Goal: Task Accomplishment & Management: Use online tool/utility

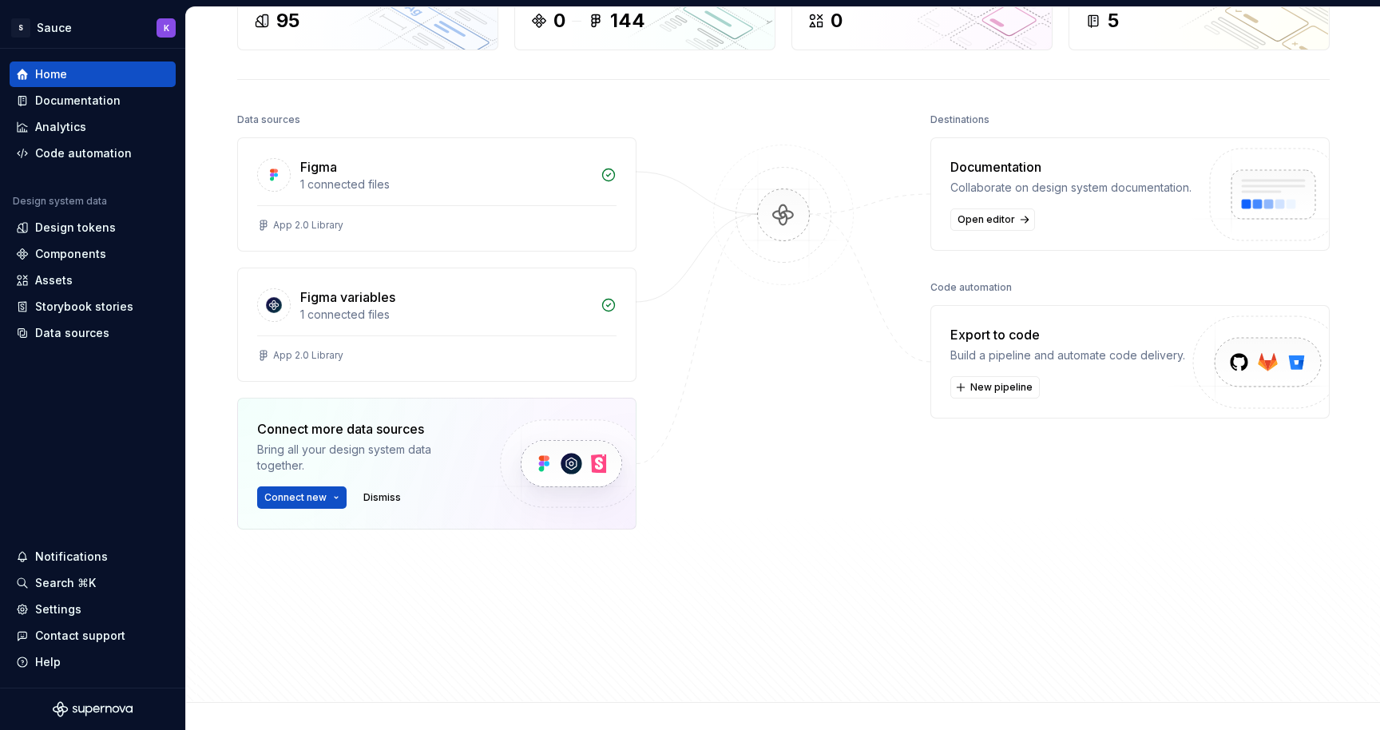
scroll to position [127, 0]
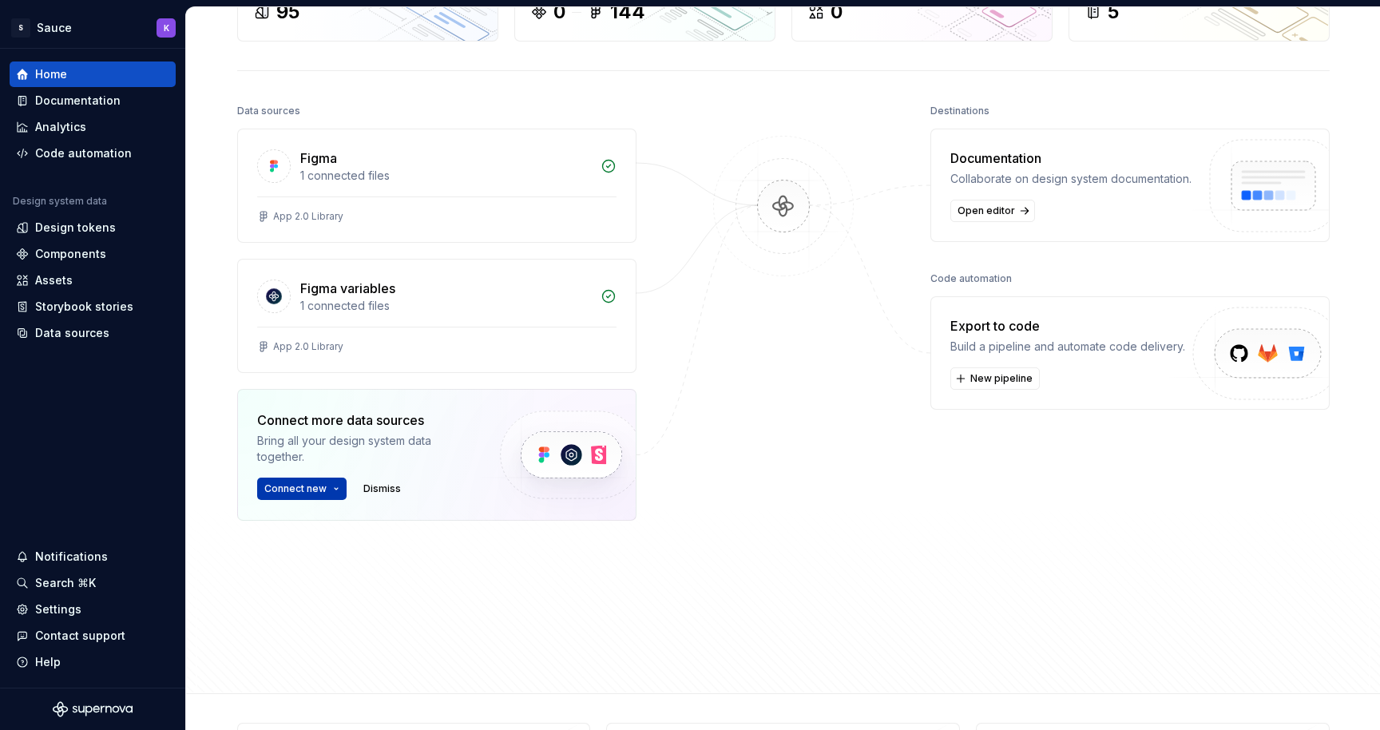
click at [330, 493] on button "Connect new" at bounding box center [301, 489] width 89 height 22
click at [793, 444] on div at bounding box center [783, 350] width 160 height 501
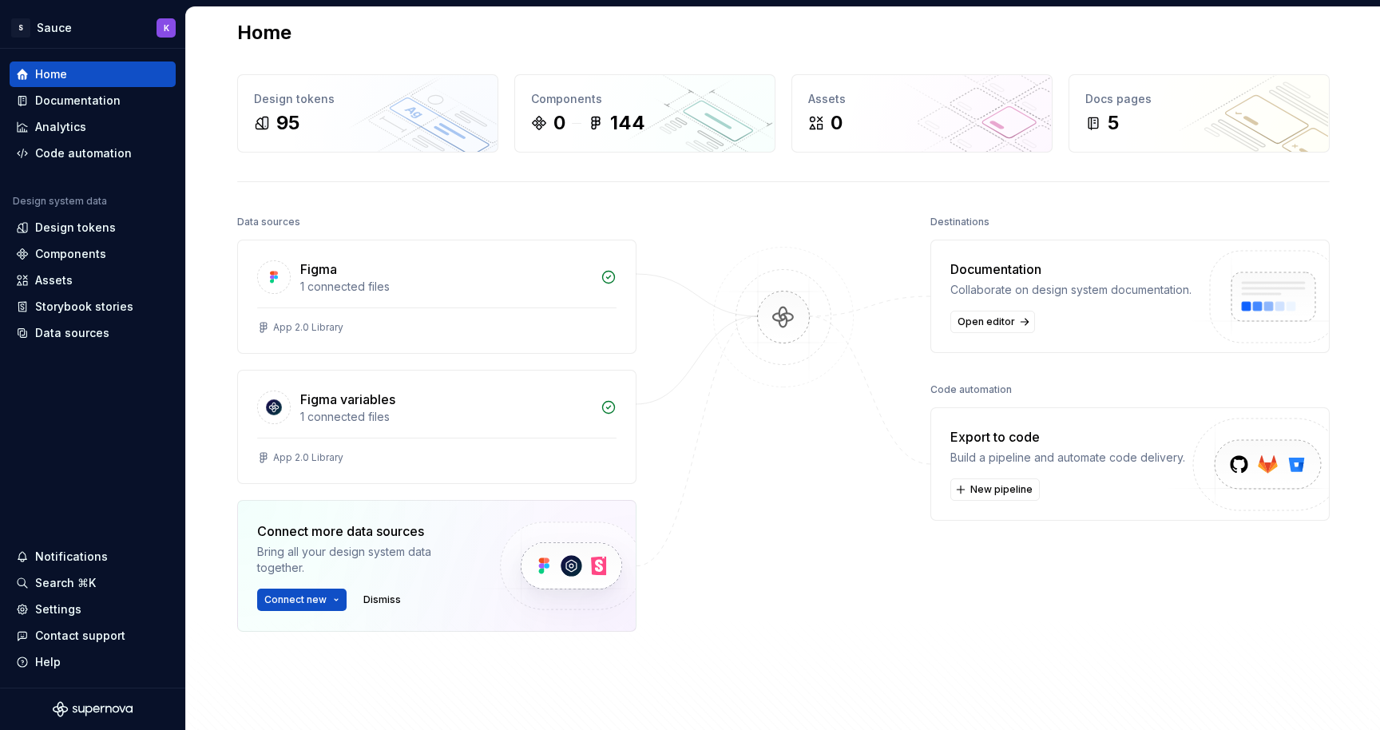
scroll to position [0, 0]
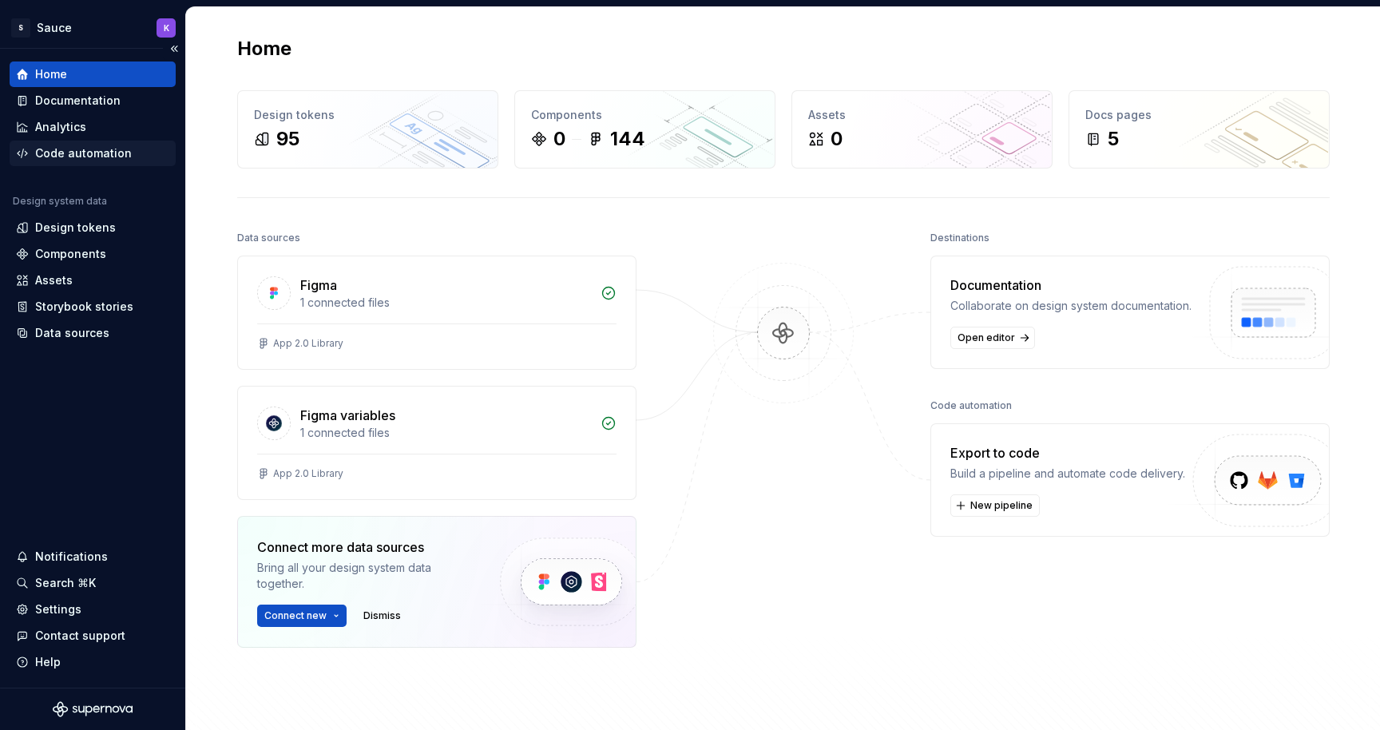
click at [94, 155] on div "Code automation" at bounding box center [83, 153] width 97 height 16
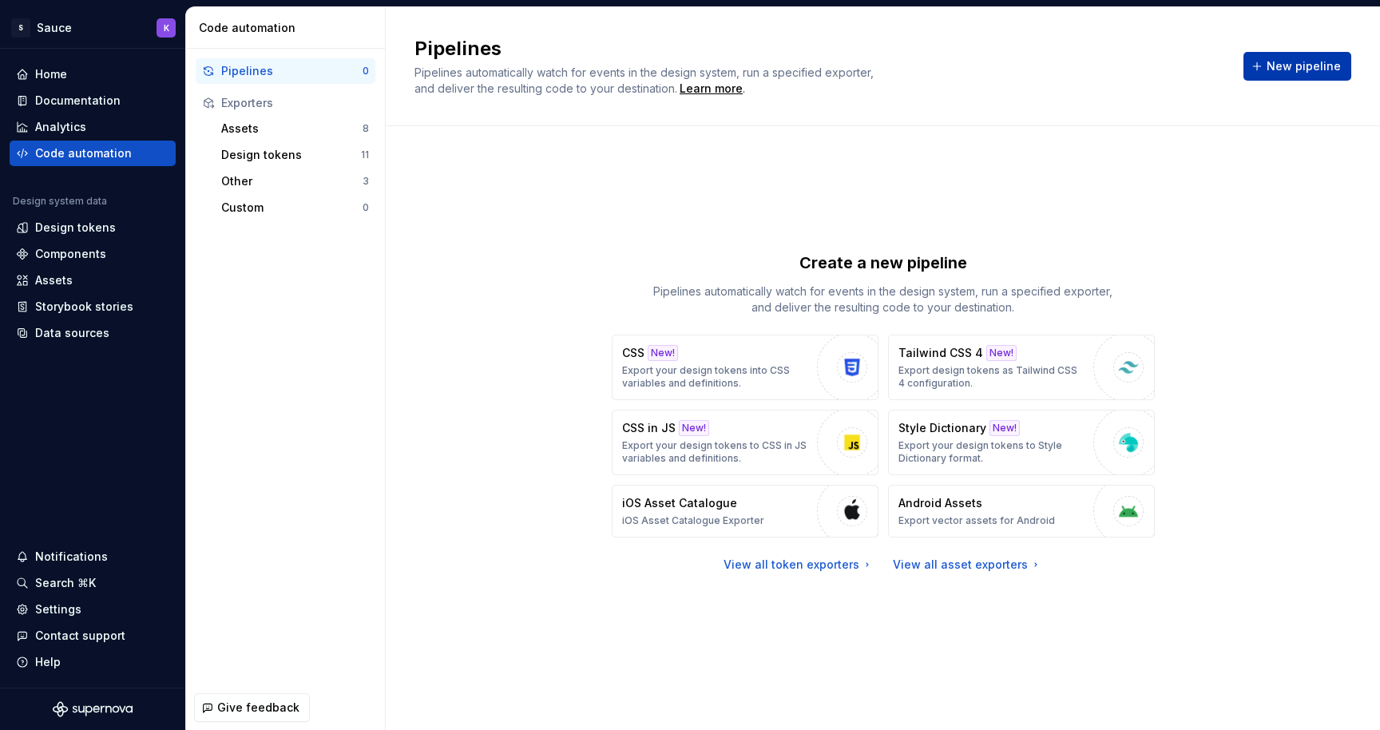
click at [1286, 70] on span "New pipeline" at bounding box center [1303, 66] width 74 height 16
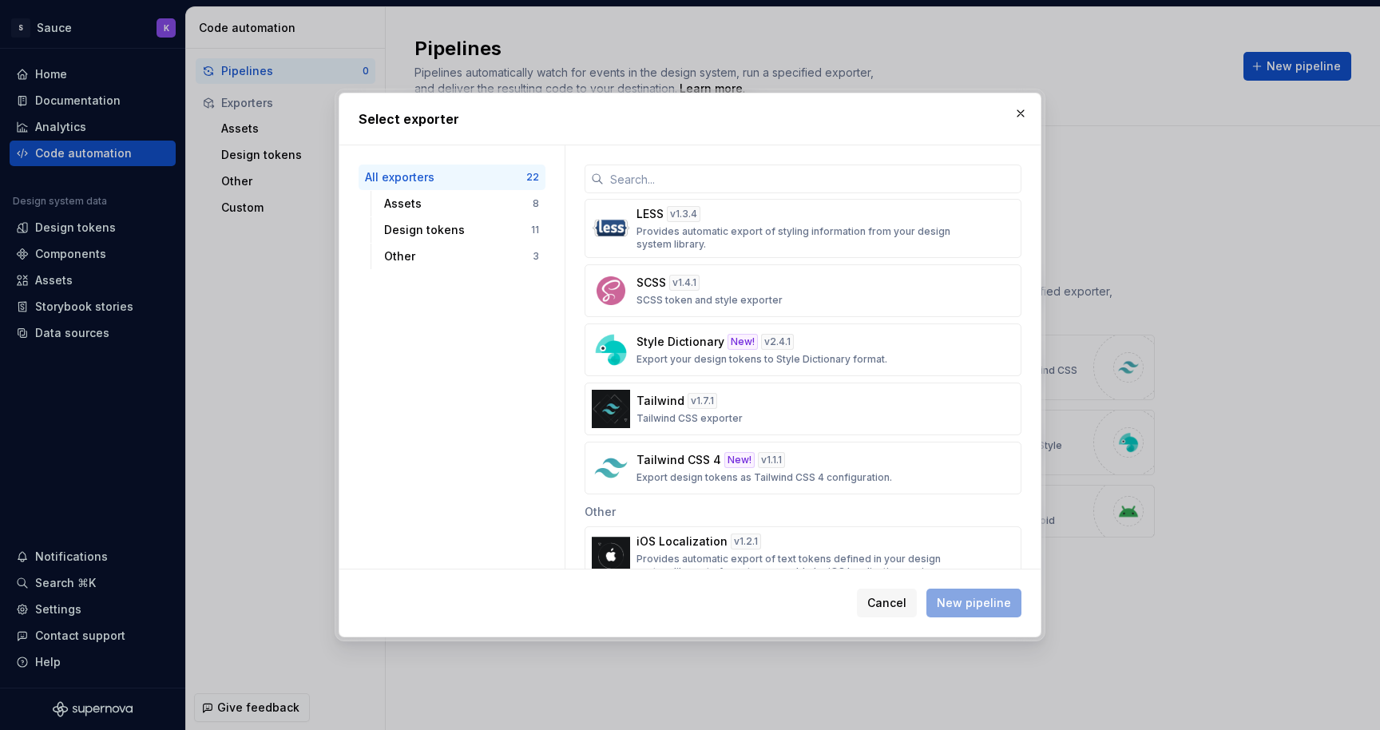
scroll to position [874, 0]
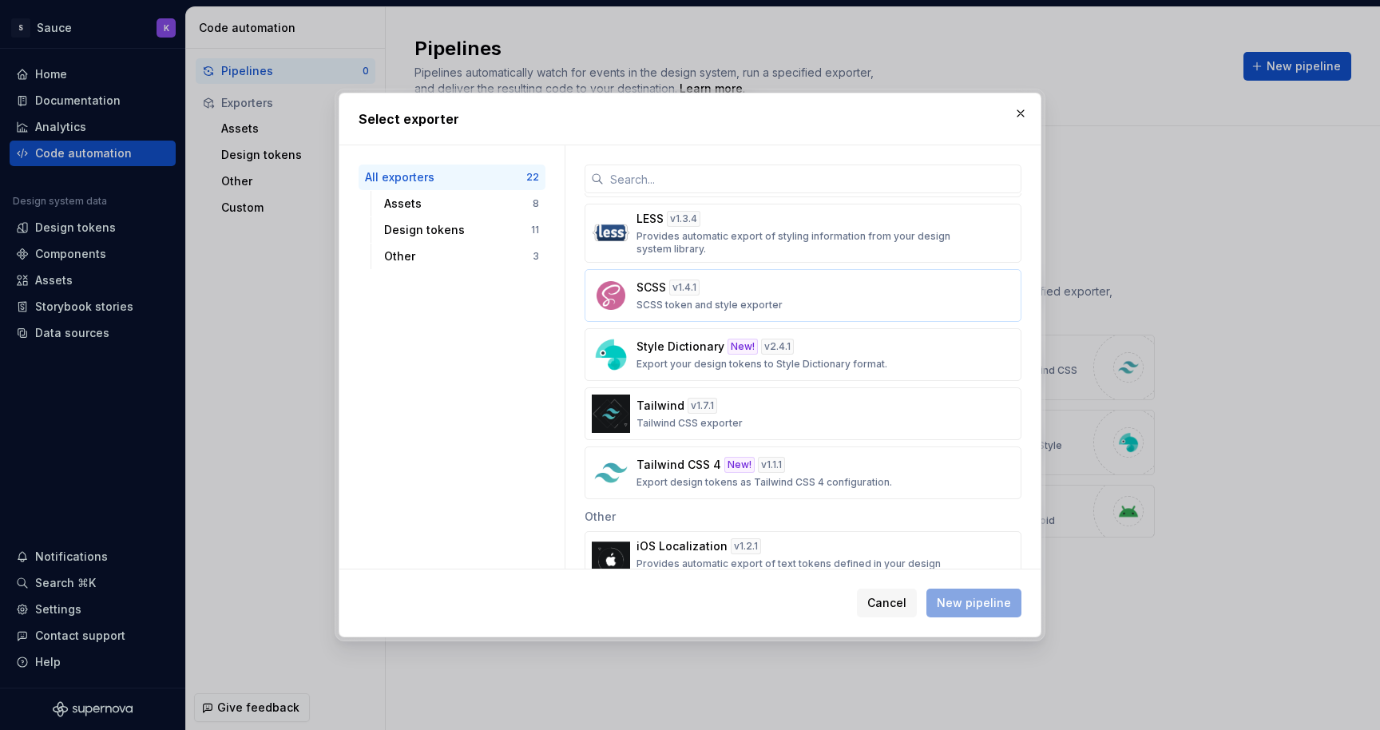
click at [880, 300] on div "SCSS v 1.4.1 SCSS token and style exporter" at bounding box center [797, 295] width 323 height 32
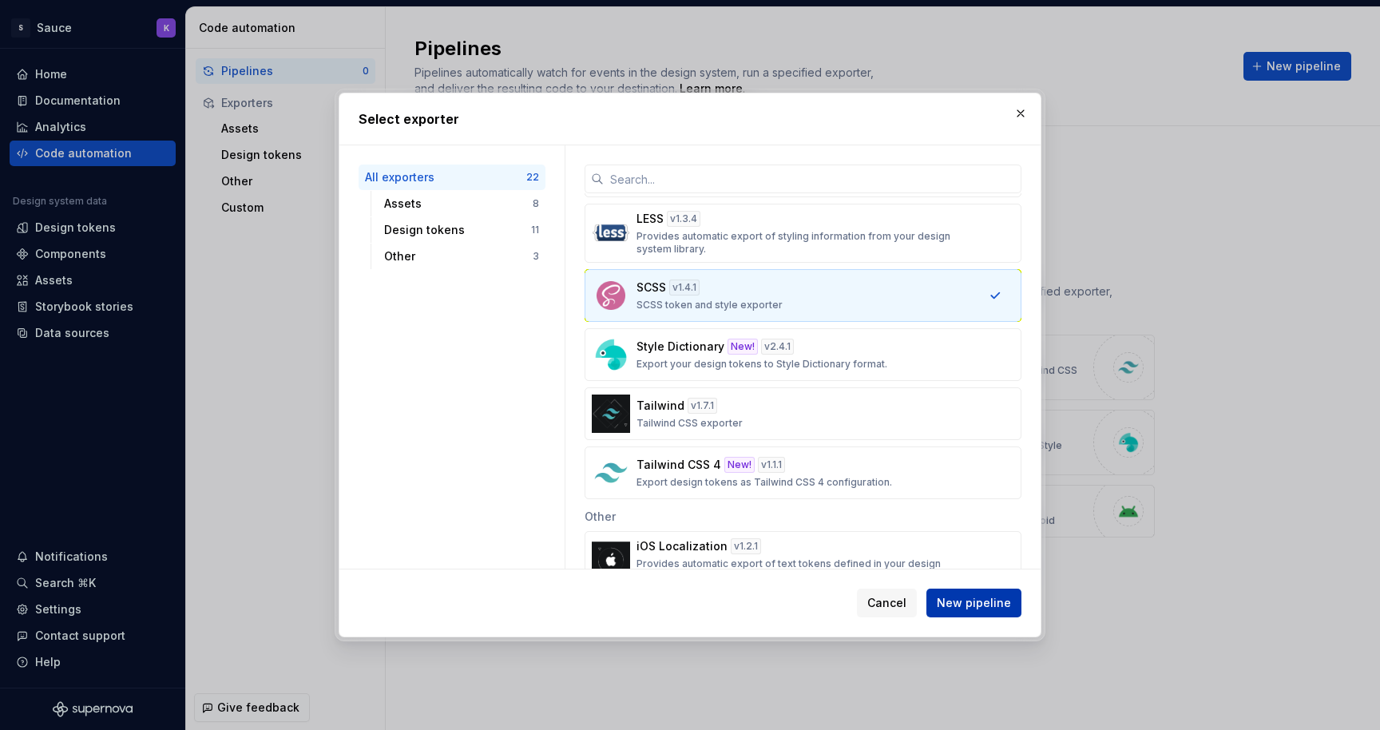
click at [995, 608] on span "New pipeline" at bounding box center [974, 603] width 74 height 16
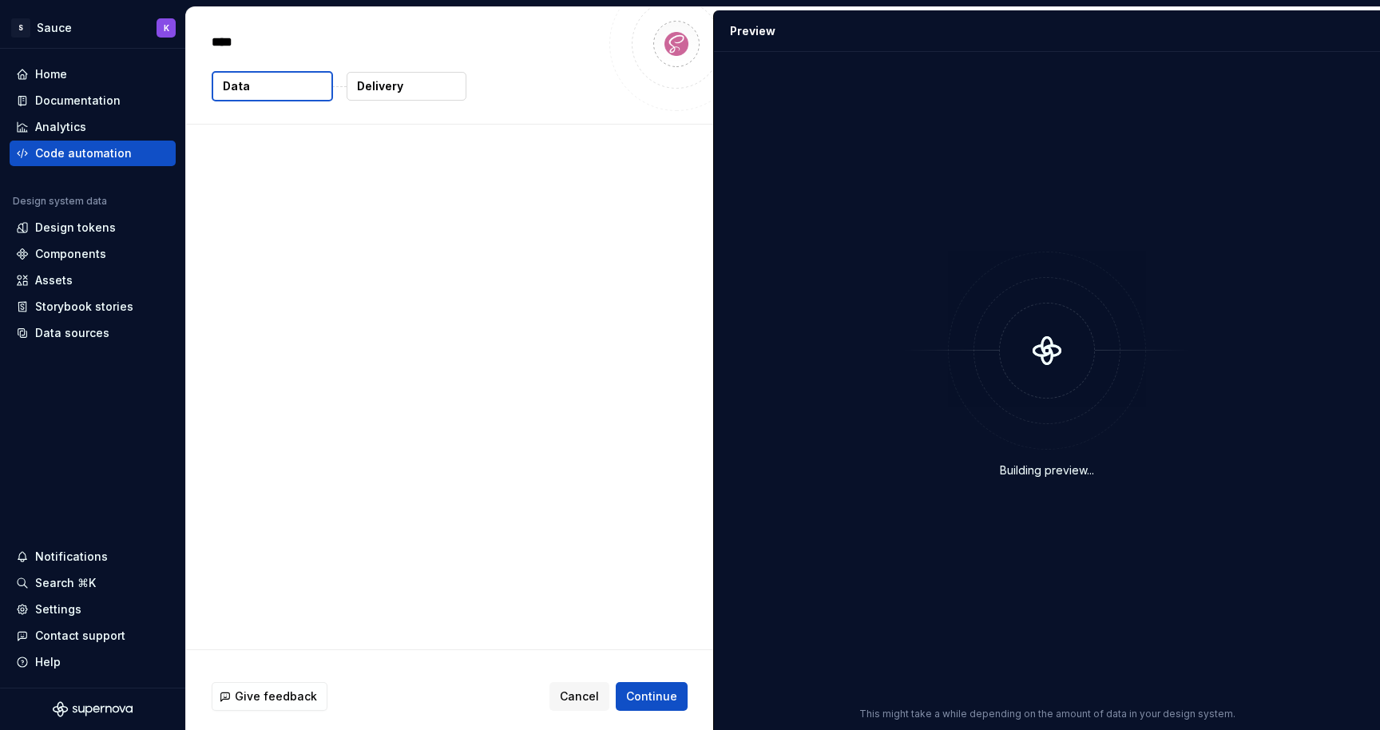
type textarea "*"
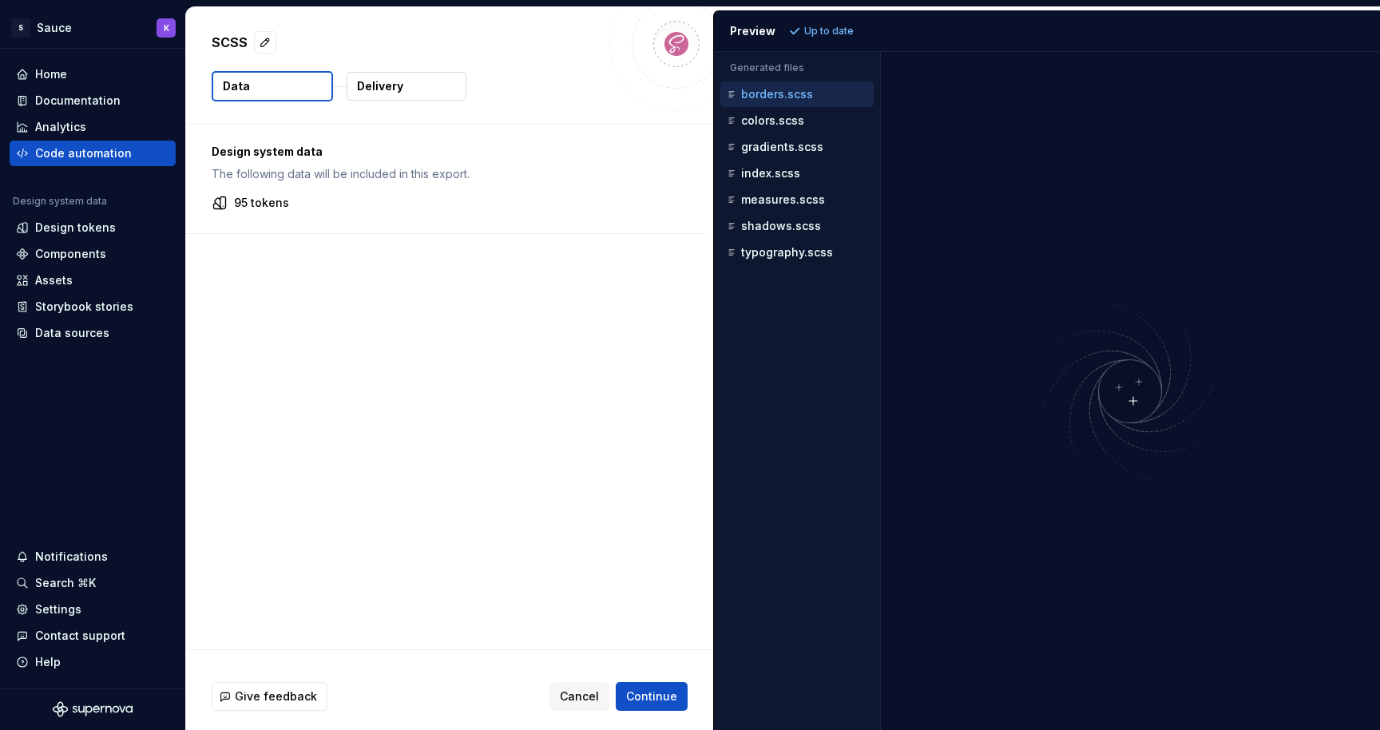
click at [735, 97] on icon "button" at bounding box center [731, 94] width 16 height 16
click at [759, 127] on div "colors.scss" at bounding box center [798, 121] width 150 height 16
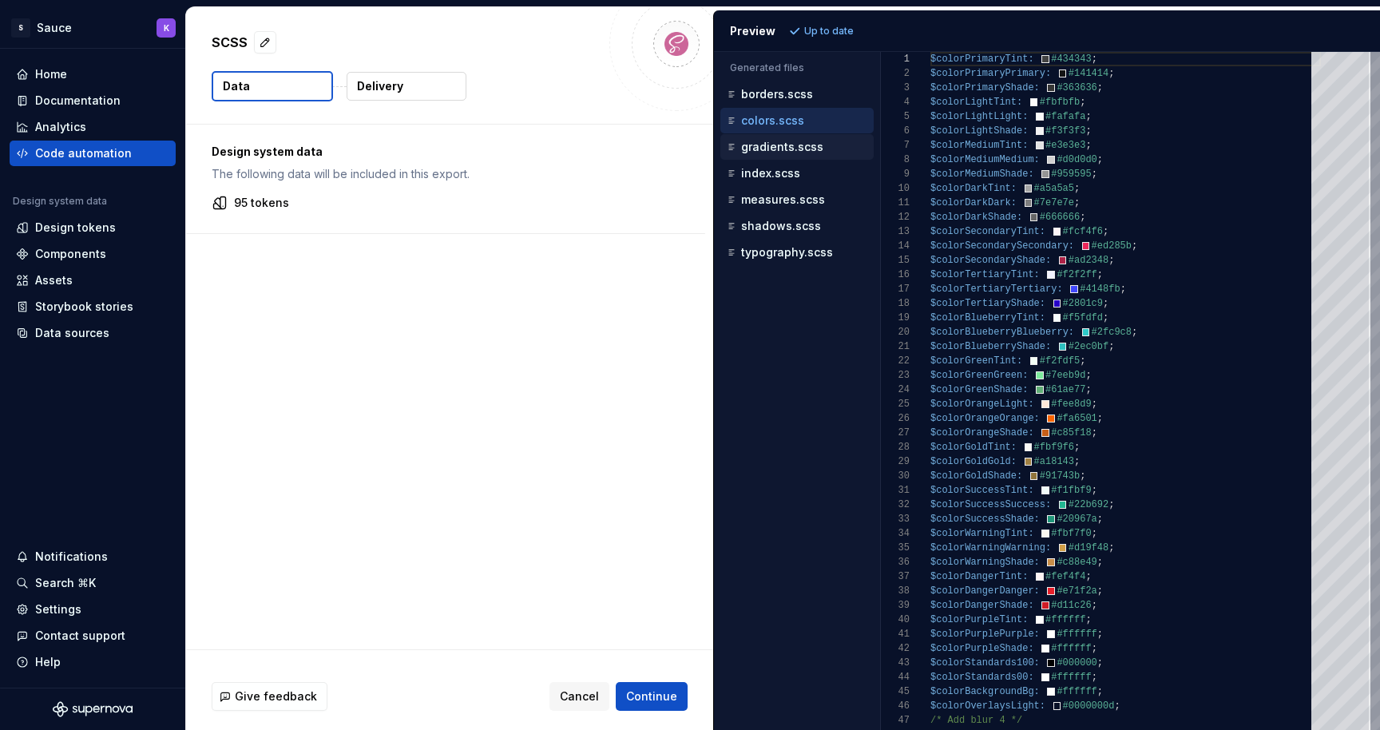
click at [771, 149] on p "gradients.scss" at bounding box center [782, 147] width 82 height 13
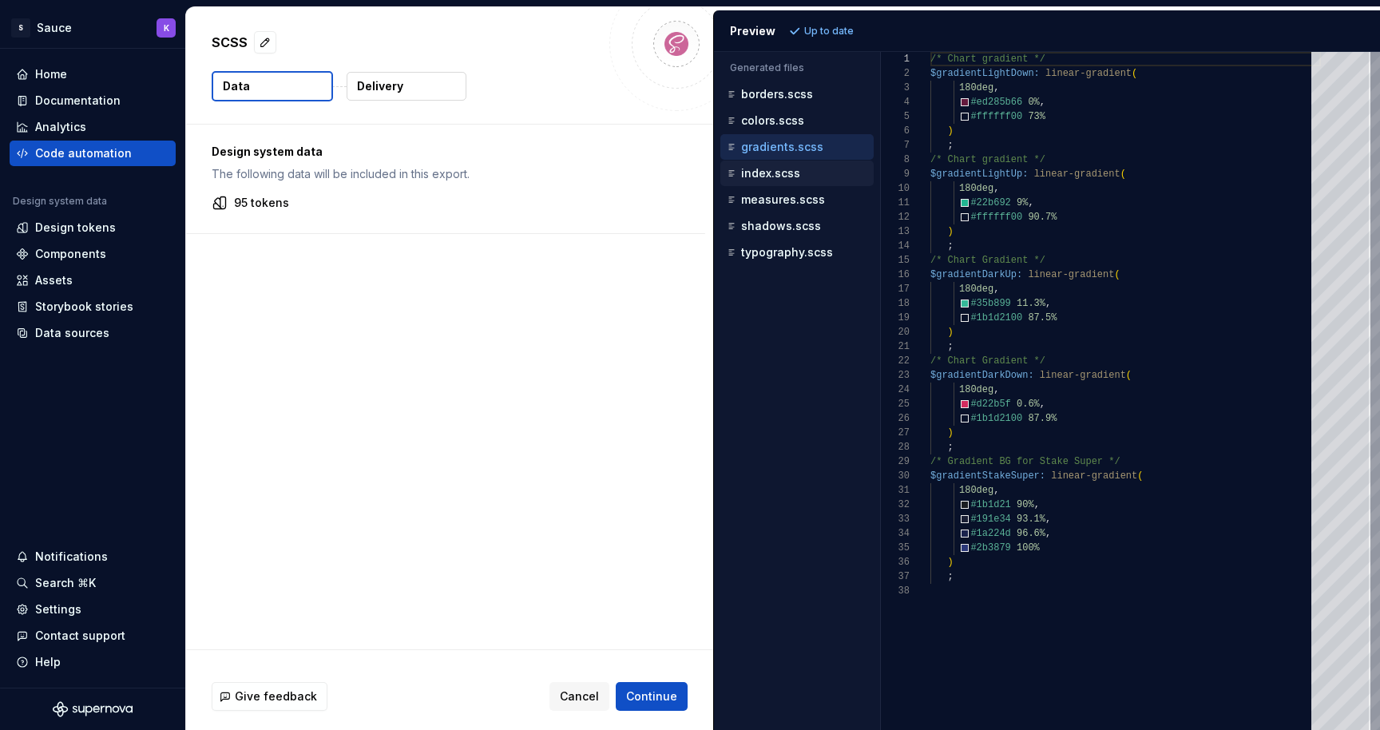
click at [766, 172] on p "index.scss" at bounding box center [770, 173] width 59 height 13
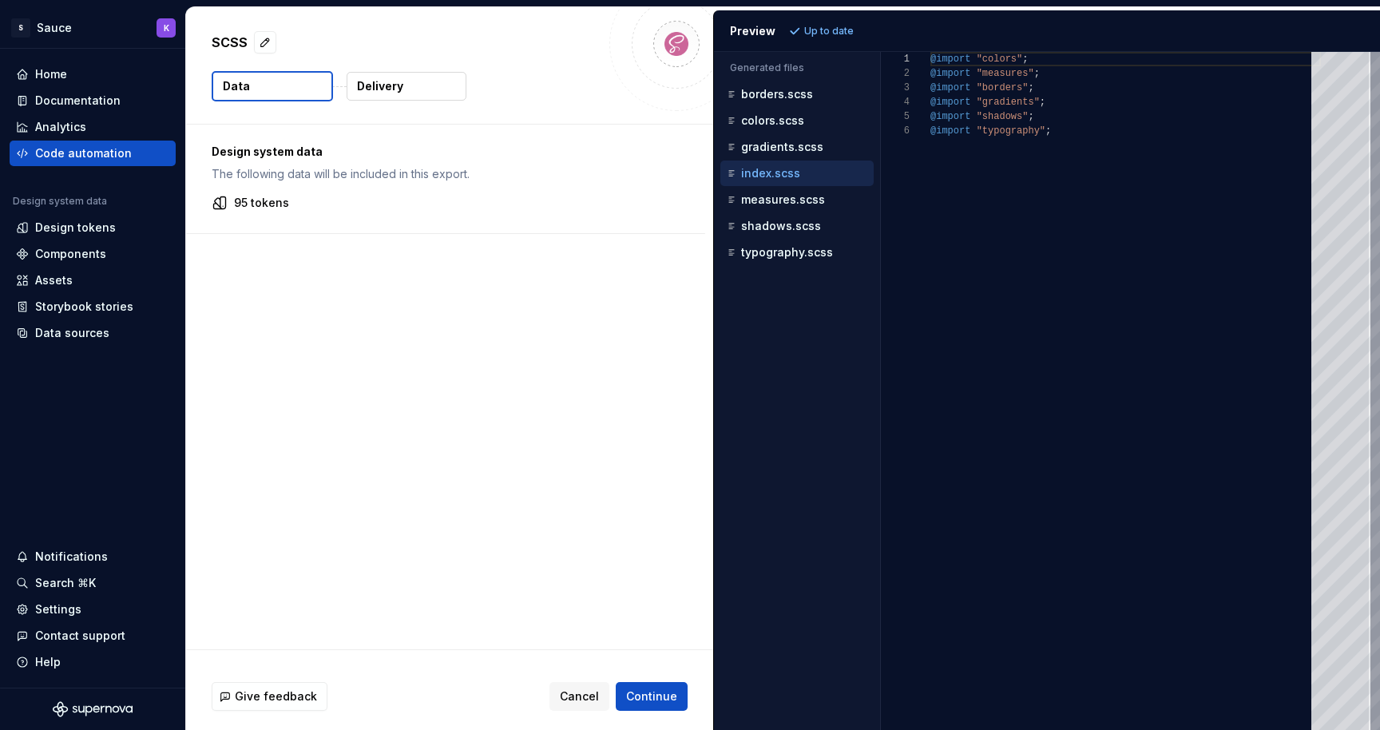
scroll to position [72, 0]
click at [766, 203] on p "measures.scss" at bounding box center [783, 199] width 84 height 13
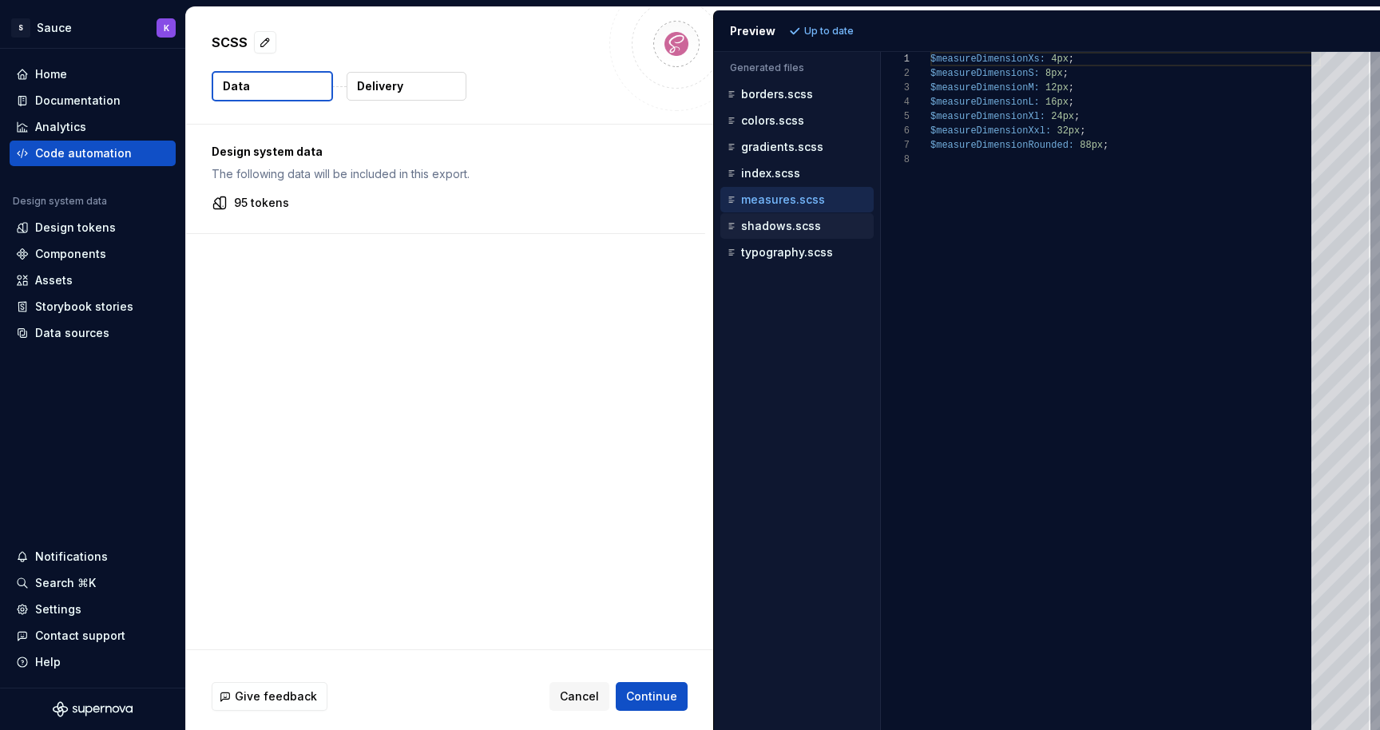
click at [762, 226] on p "shadows.scss" at bounding box center [781, 226] width 80 height 13
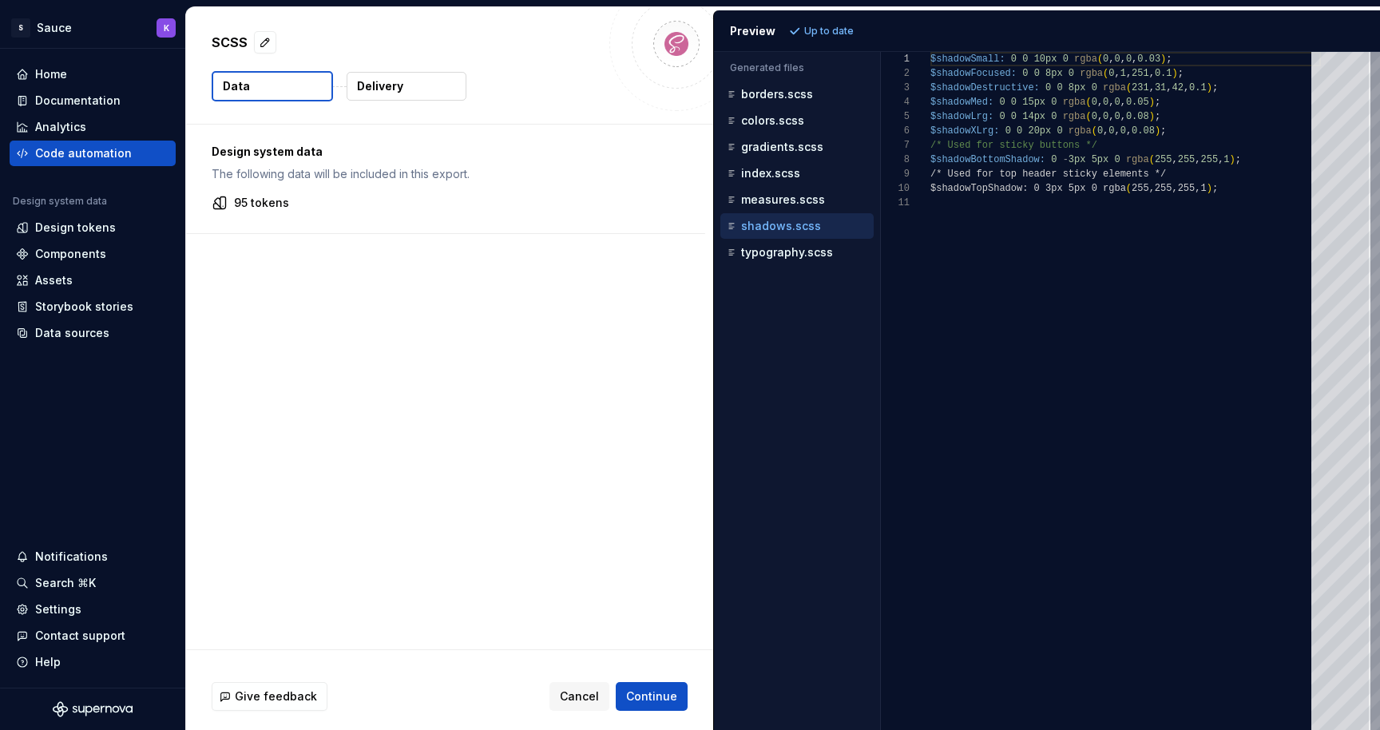
scroll to position [144, 0]
click at [767, 255] on p "typography.scss" at bounding box center [787, 252] width 92 height 13
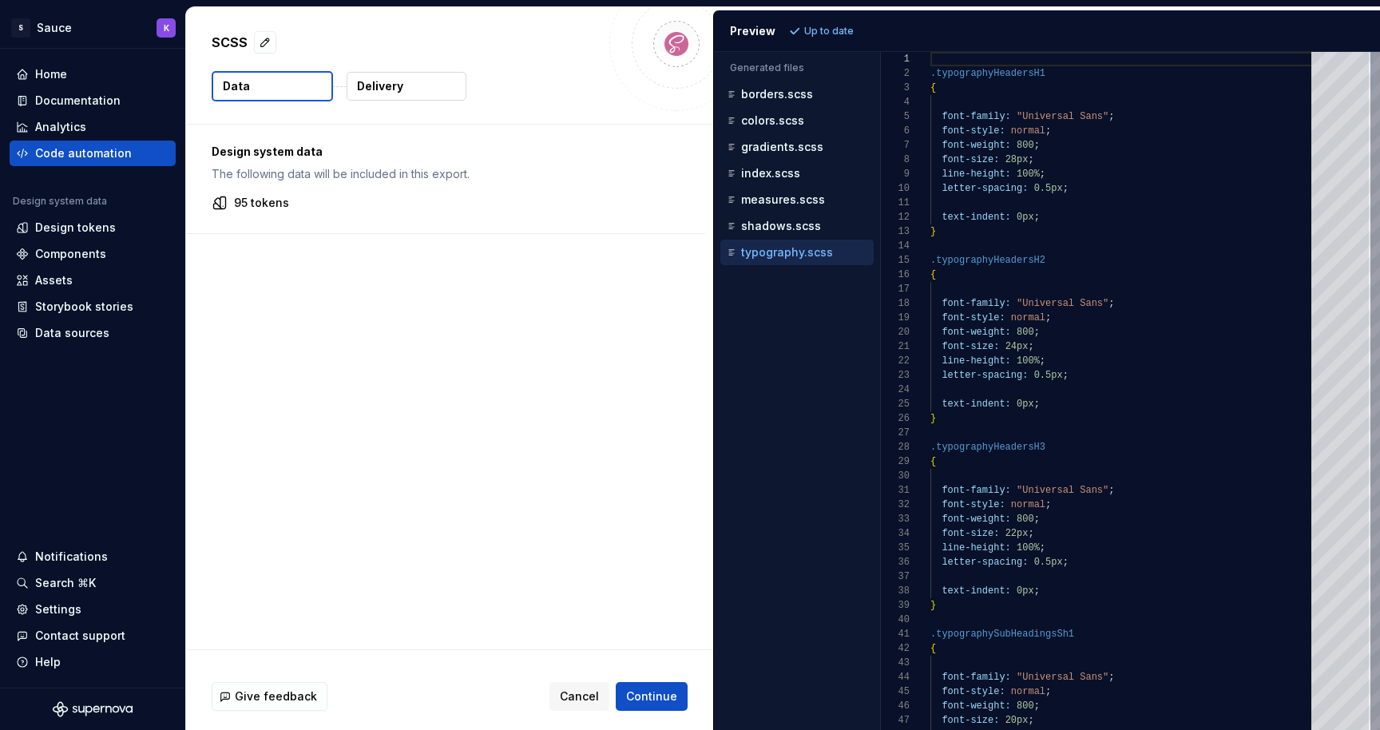
type textarea "**********"
click at [575, 699] on span "Cancel" at bounding box center [579, 696] width 39 height 16
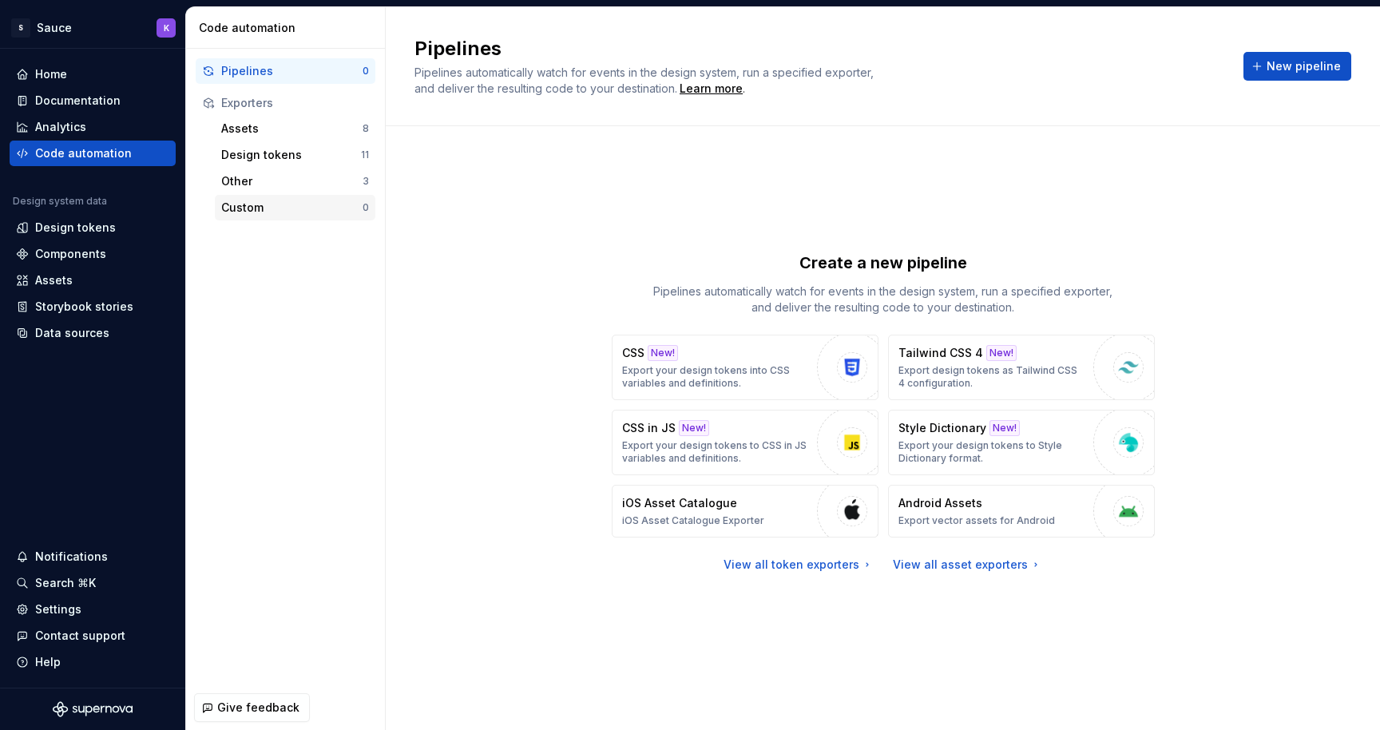
click at [271, 195] on div "Custom 0" at bounding box center [295, 208] width 161 height 26
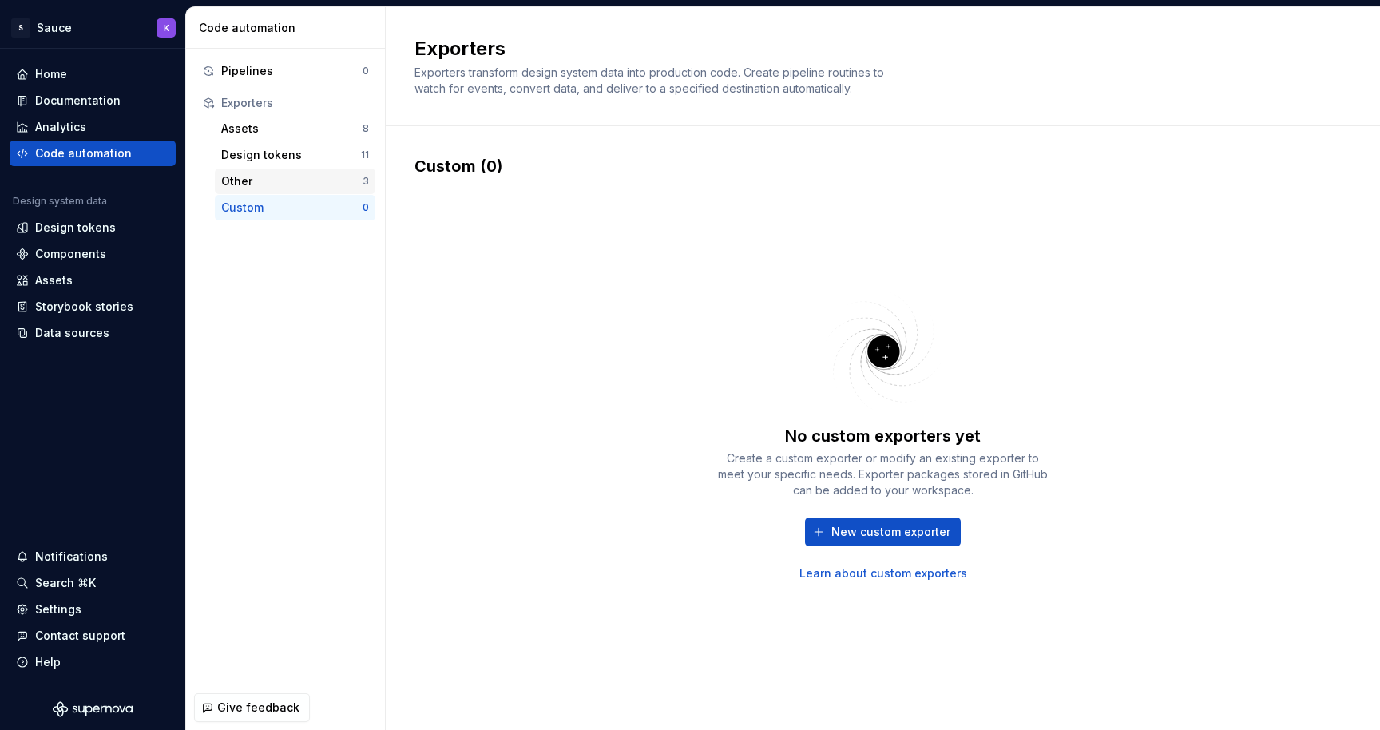
click at [270, 181] on div "Other" at bounding box center [291, 181] width 141 height 16
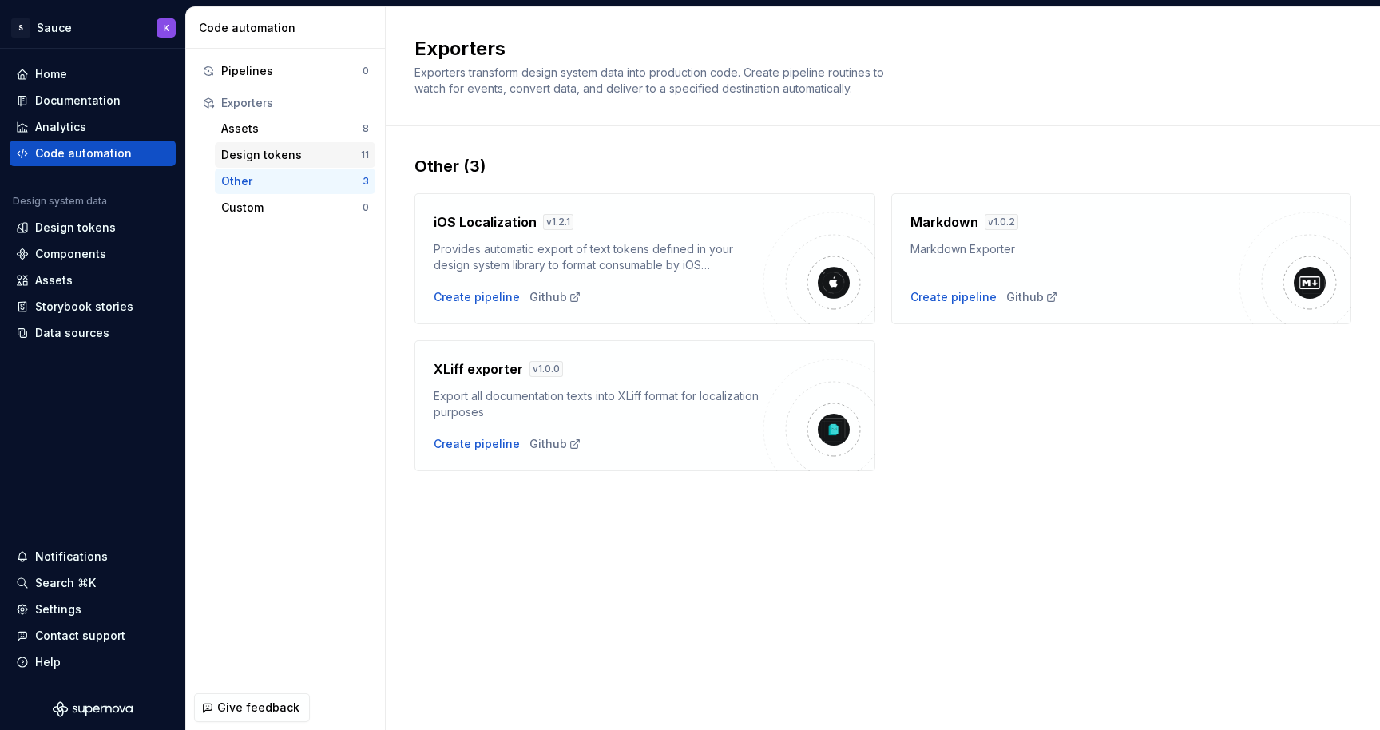
click at [266, 156] on div "Design tokens" at bounding box center [291, 155] width 140 height 16
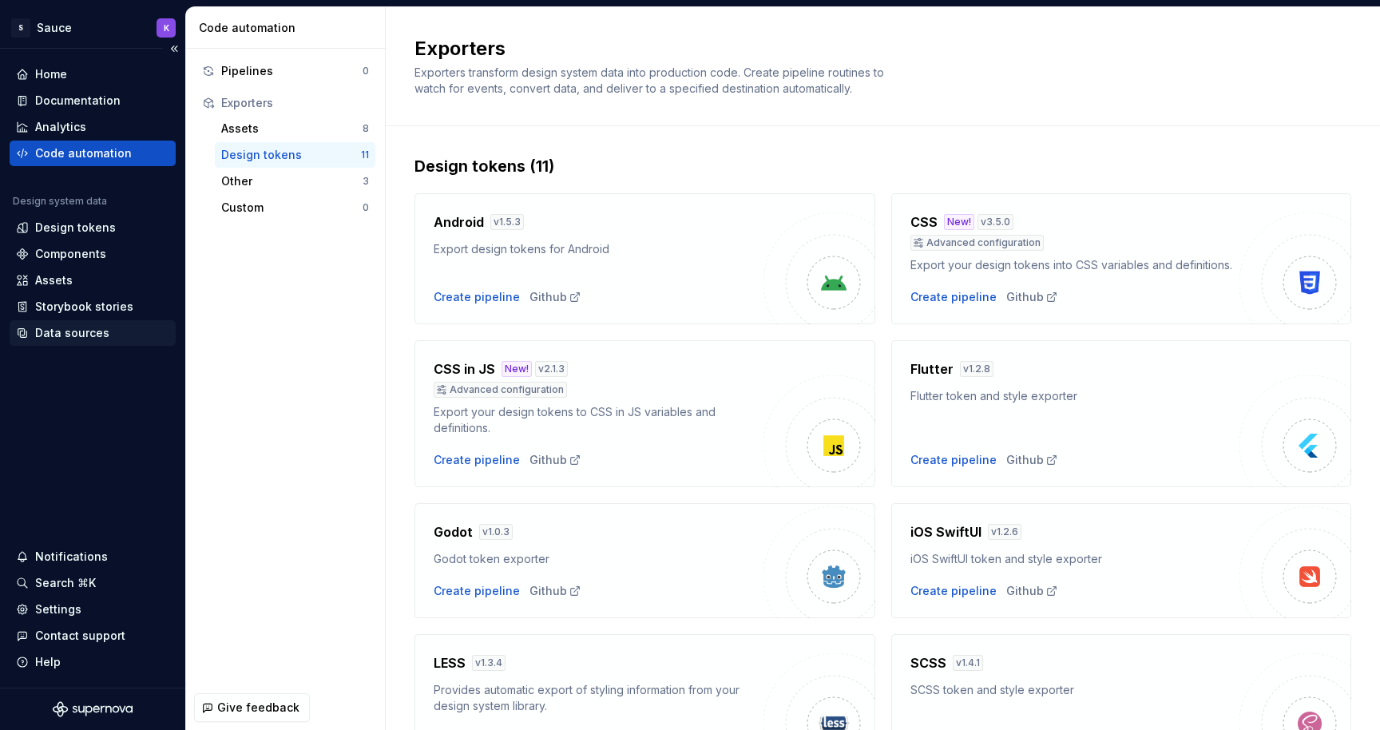
click at [80, 329] on div "Data sources" at bounding box center [72, 333] width 74 height 16
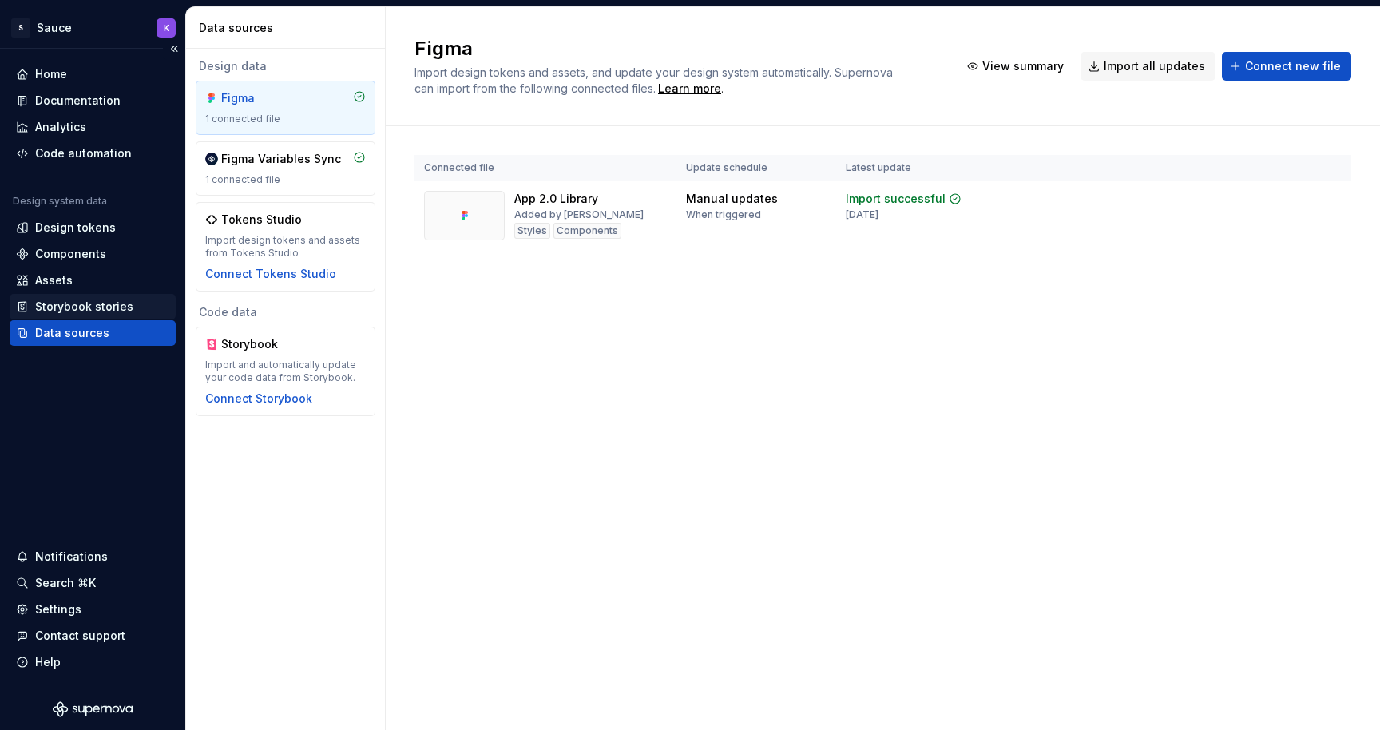
click at [62, 303] on div "Storybook stories" at bounding box center [84, 307] width 98 height 16
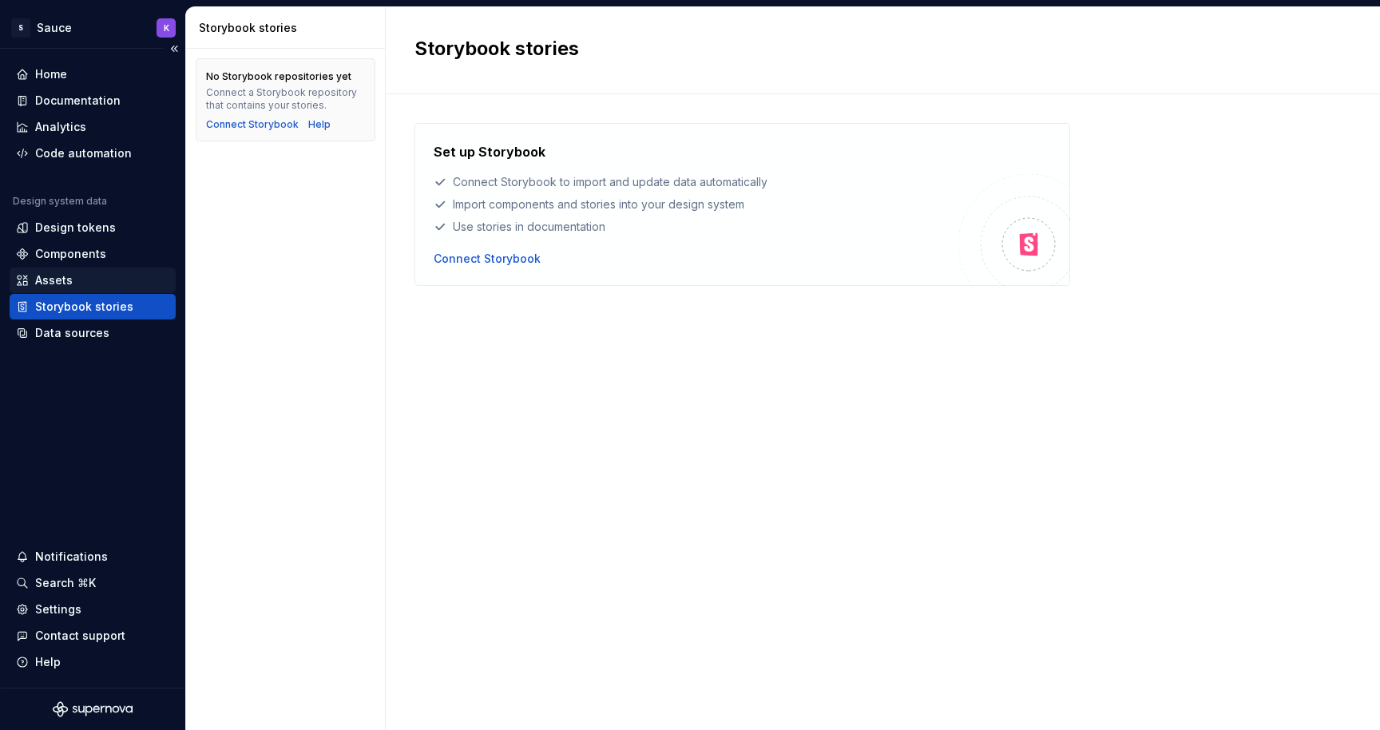
click at [65, 279] on div "Assets" at bounding box center [54, 280] width 38 height 16
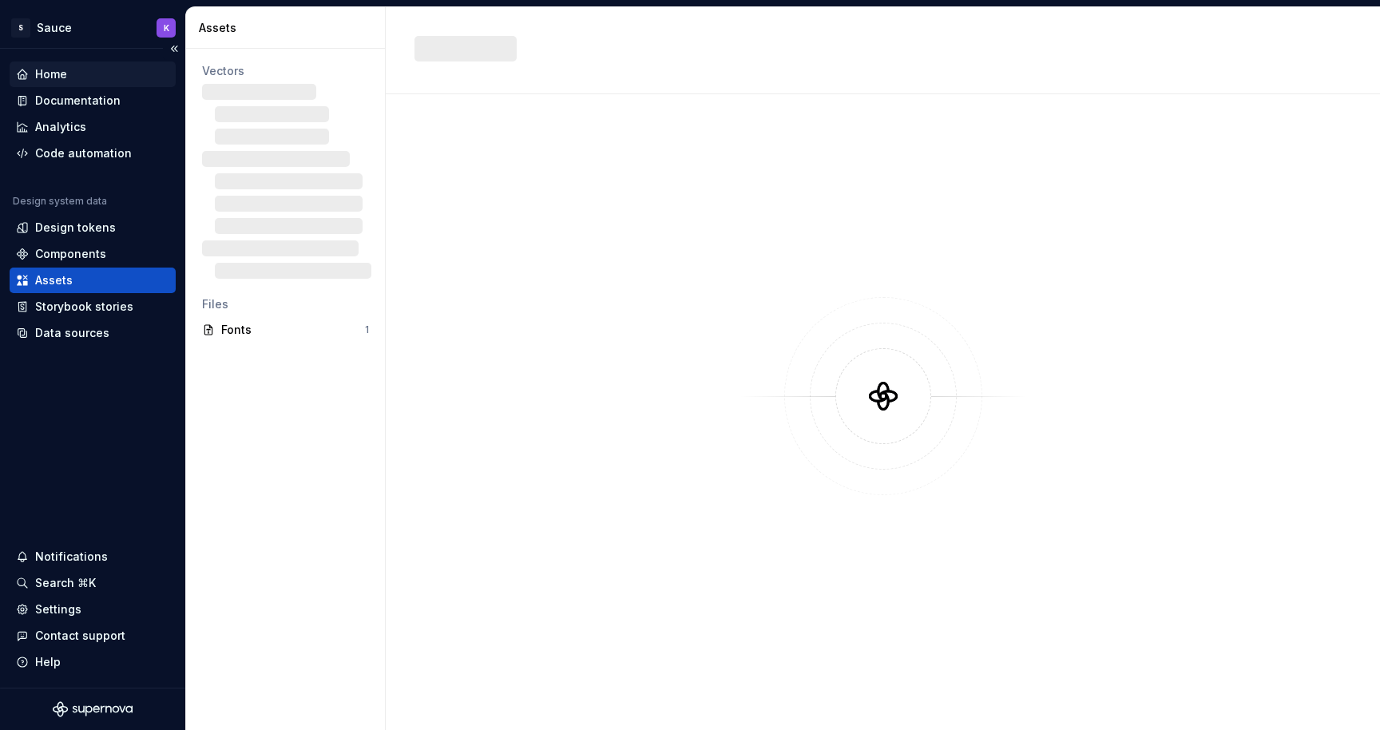
click at [56, 73] on div "Home" at bounding box center [51, 74] width 32 height 16
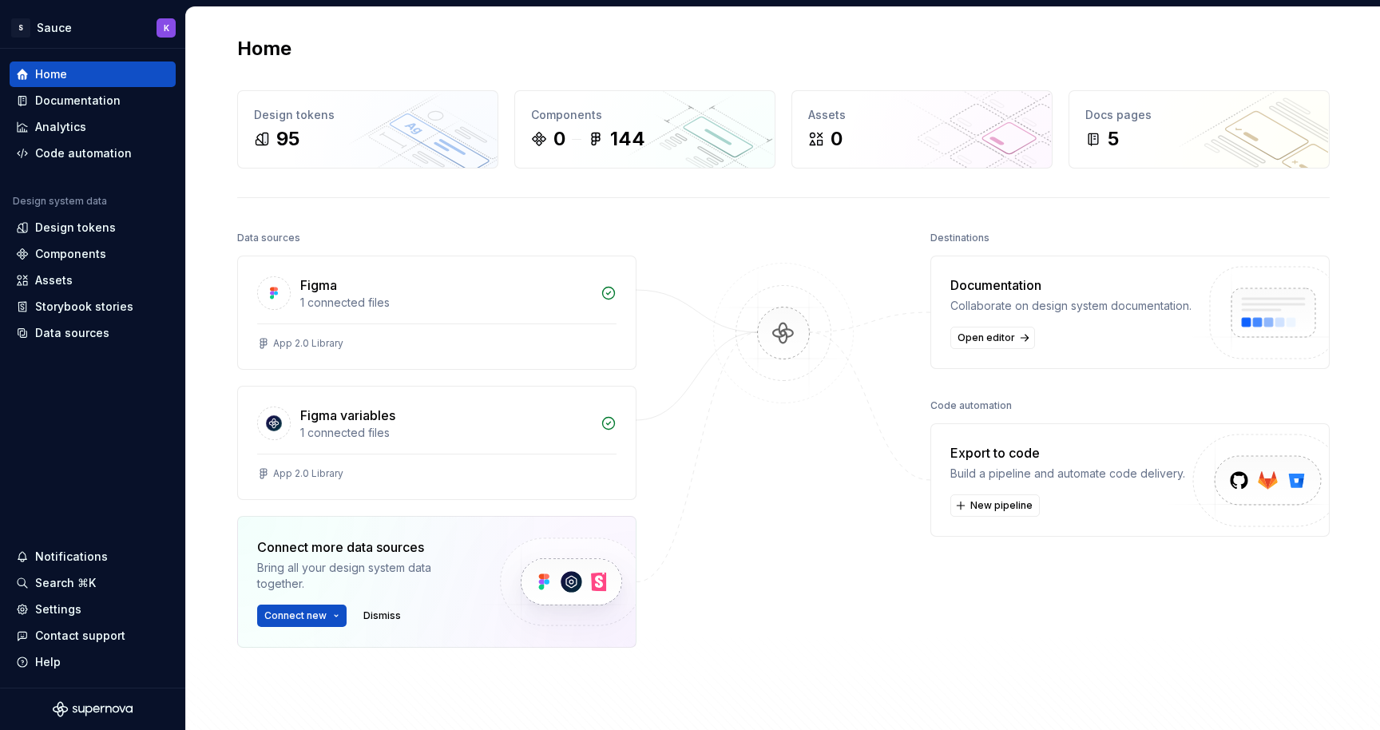
click at [1238, 480] on img at bounding box center [1261, 498] width 196 height 130
click at [985, 506] on span "New pipeline" at bounding box center [1001, 505] width 62 height 13
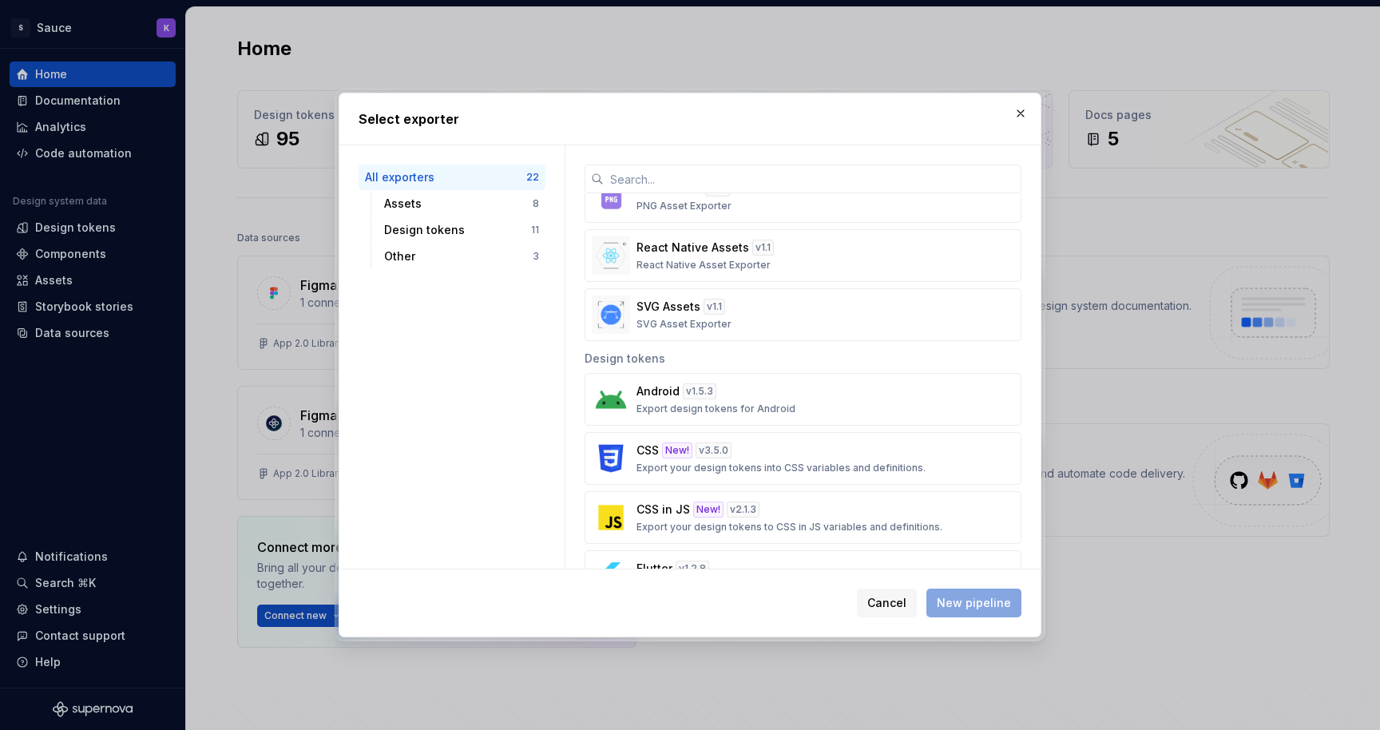
scroll to position [313, 0]
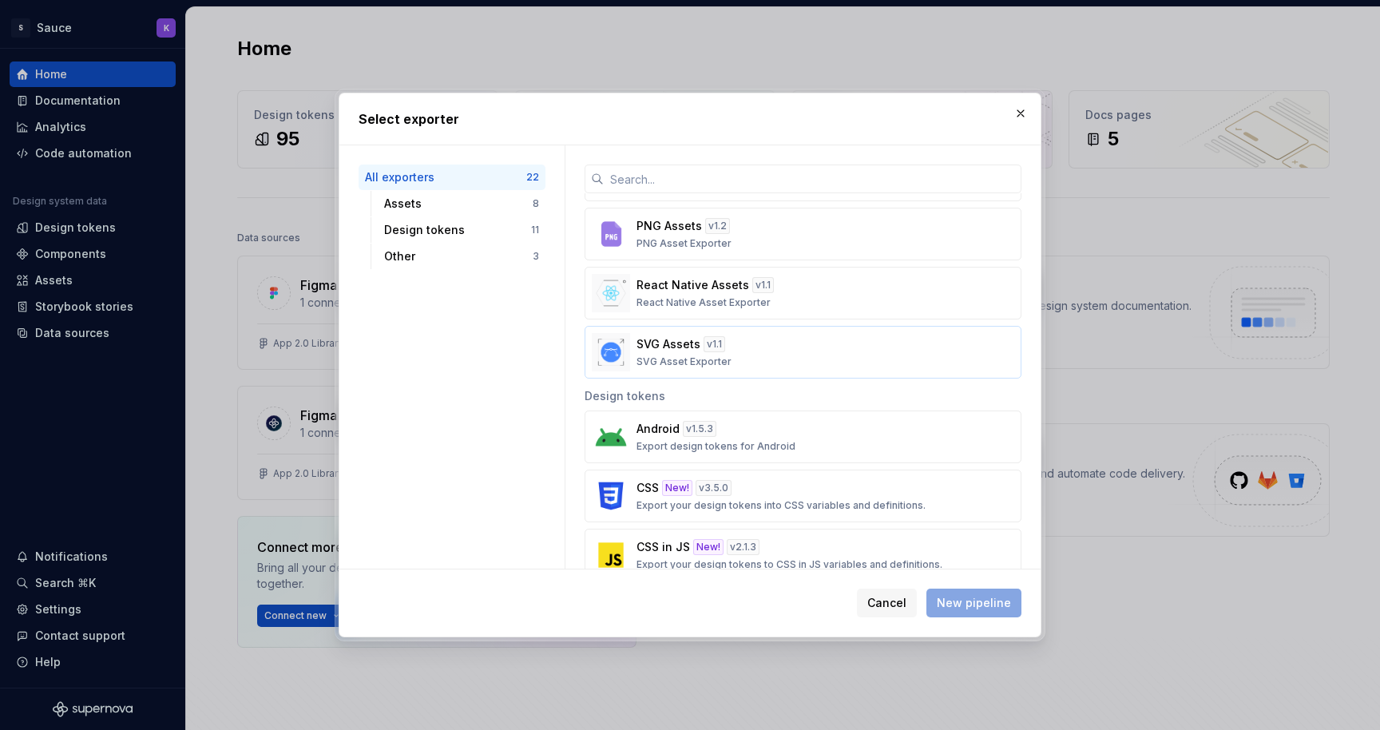
click at [890, 356] on div "SVG Assets v 1.1 SVG Asset Exporter" at bounding box center [797, 352] width 323 height 32
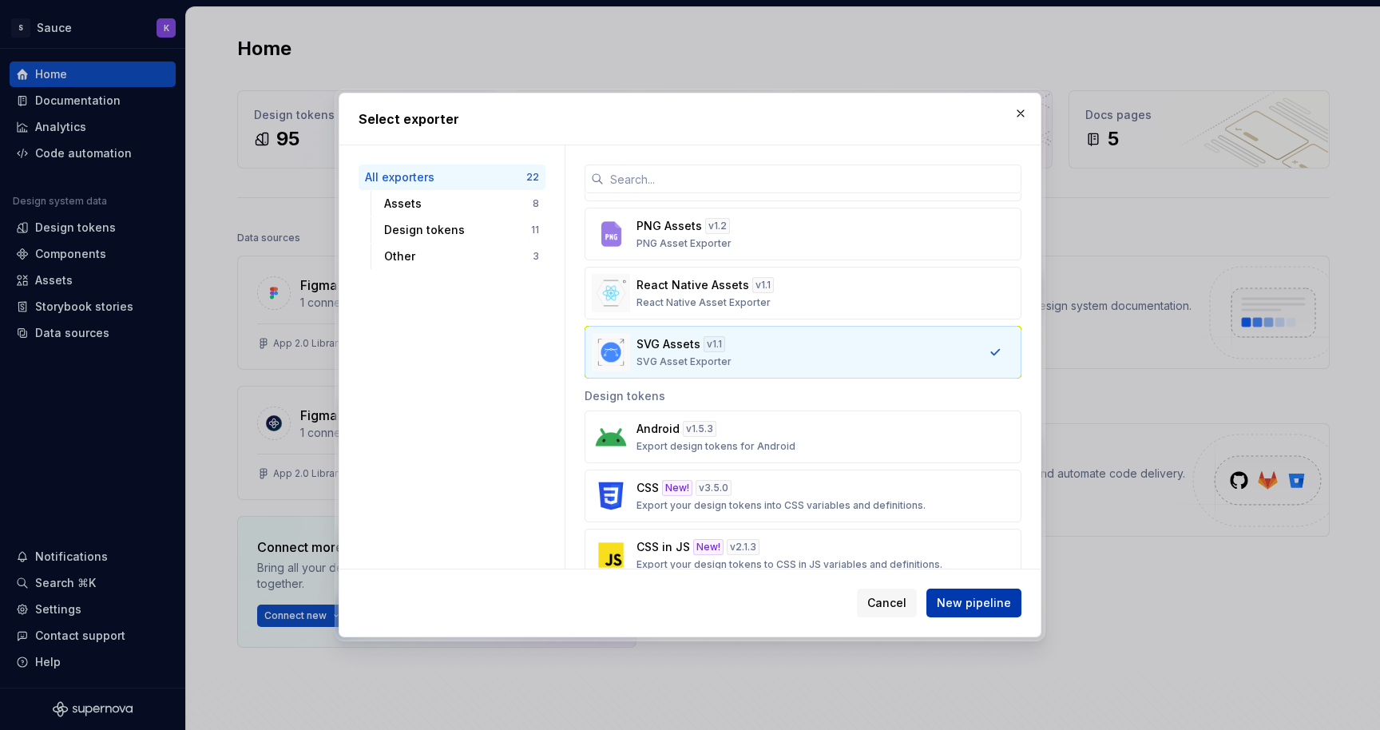
click at [998, 606] on span "New pipeline" at bounding box center [974, 603] width 74 height 16
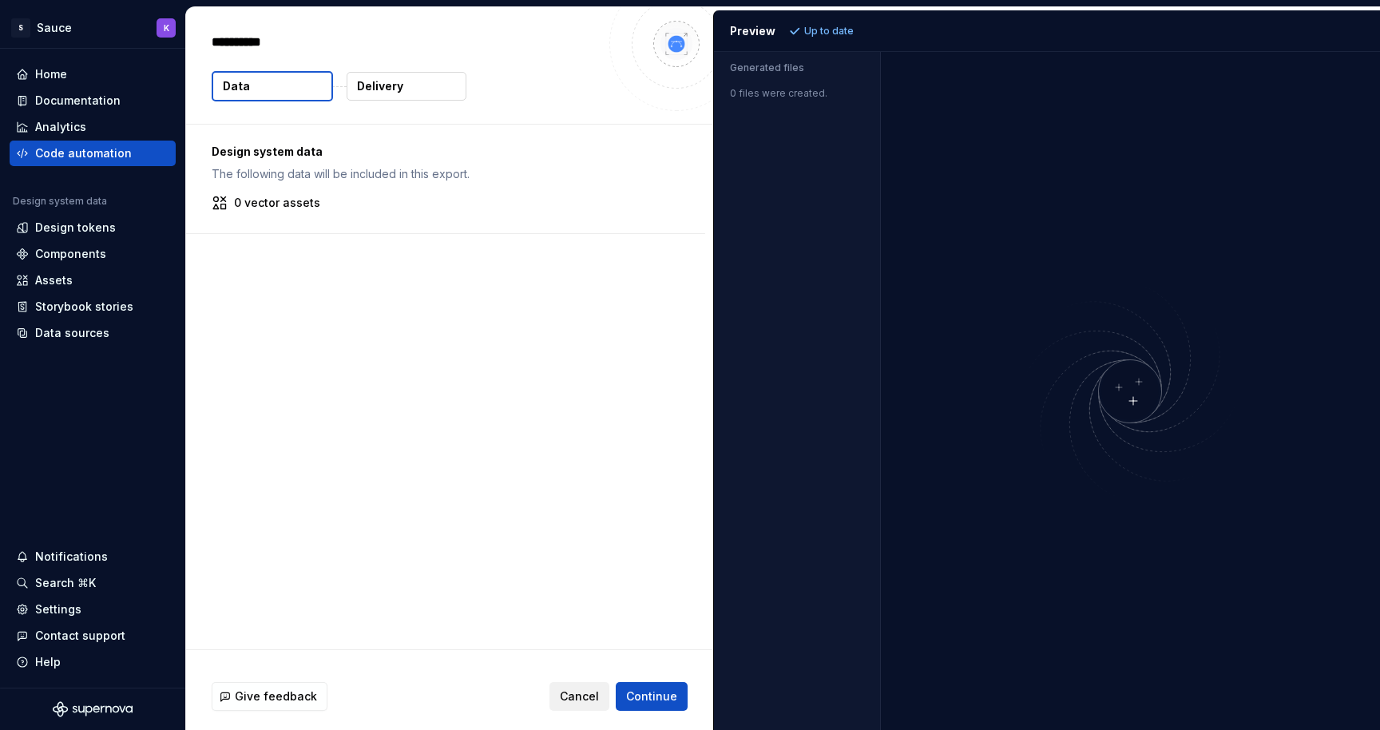
click at [577, 699] on span "Cancel" at bounding box center [579, 696] width 39 height 16
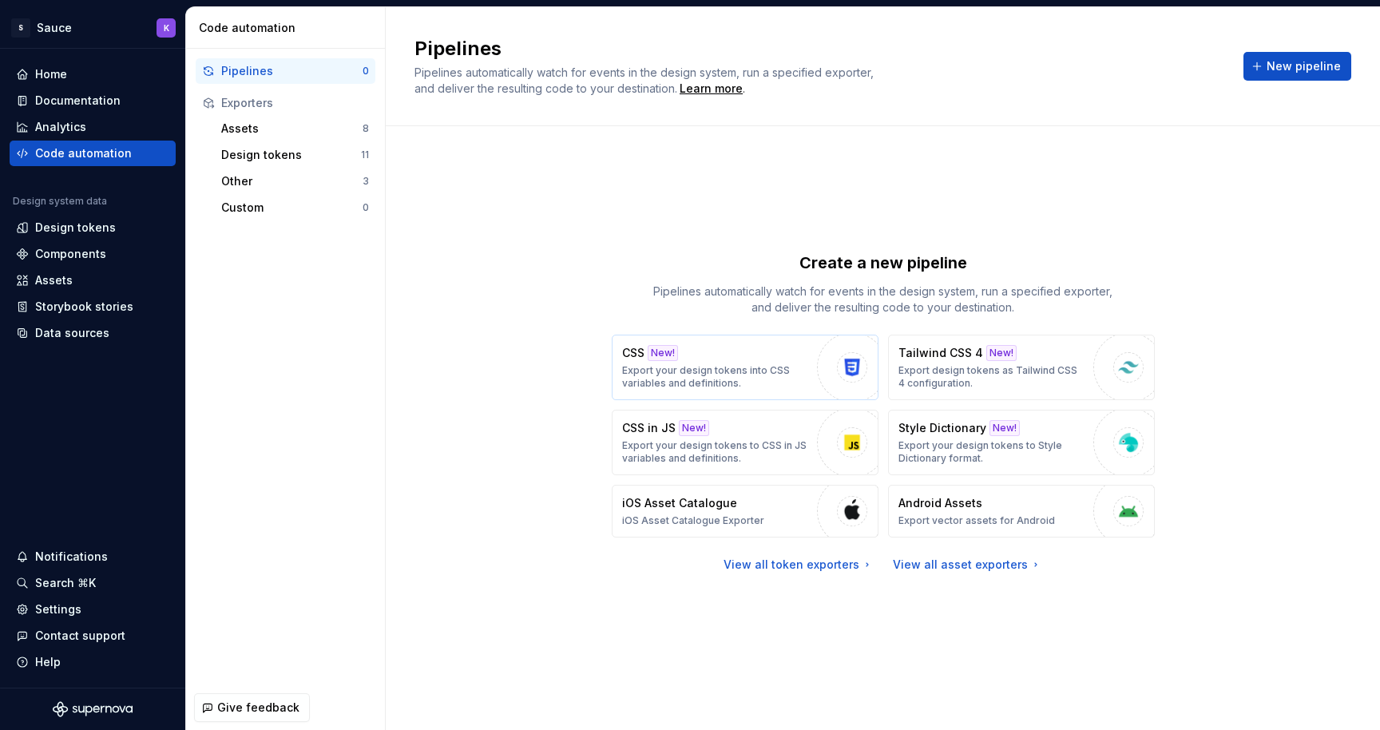
click at [775, 371] on p "Export your design tokens into CSS variables and definitions." at bounding box center [715, 377] width 187 height 26
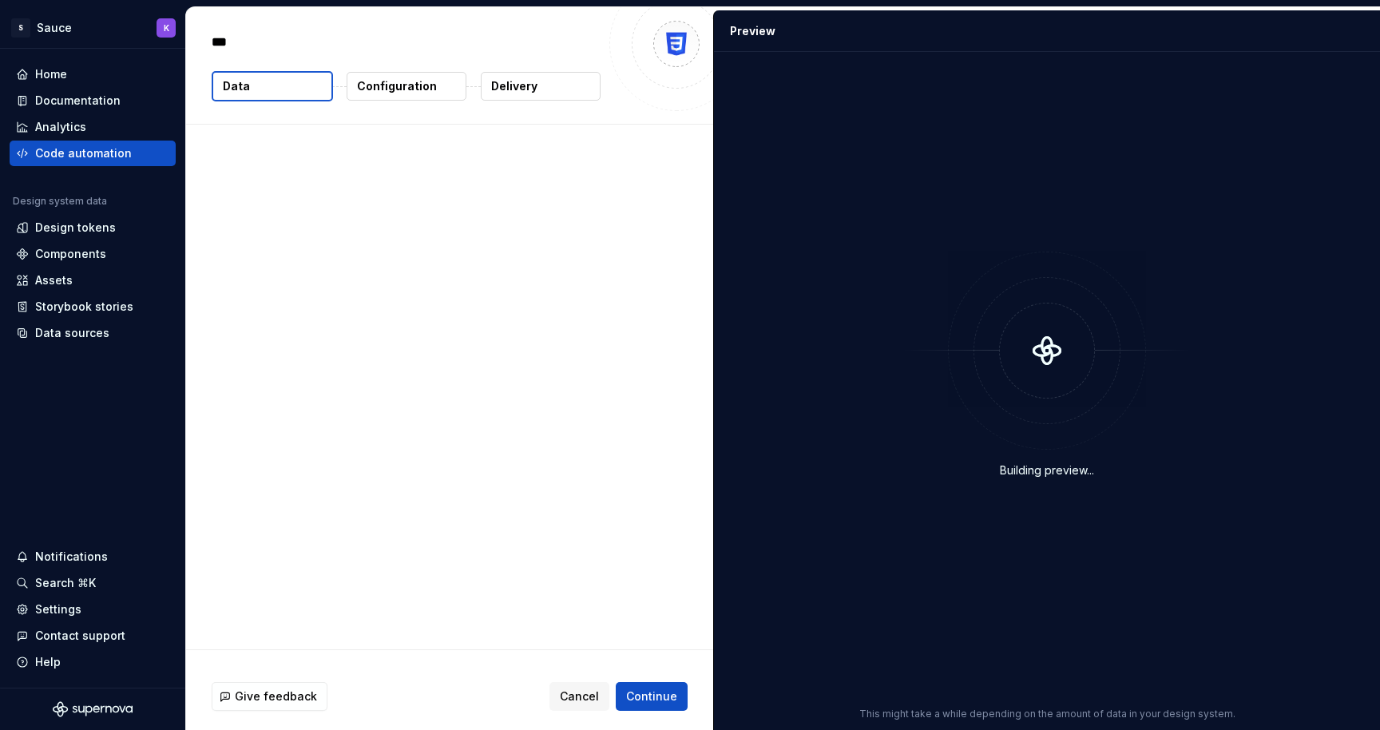
type textarea "*"
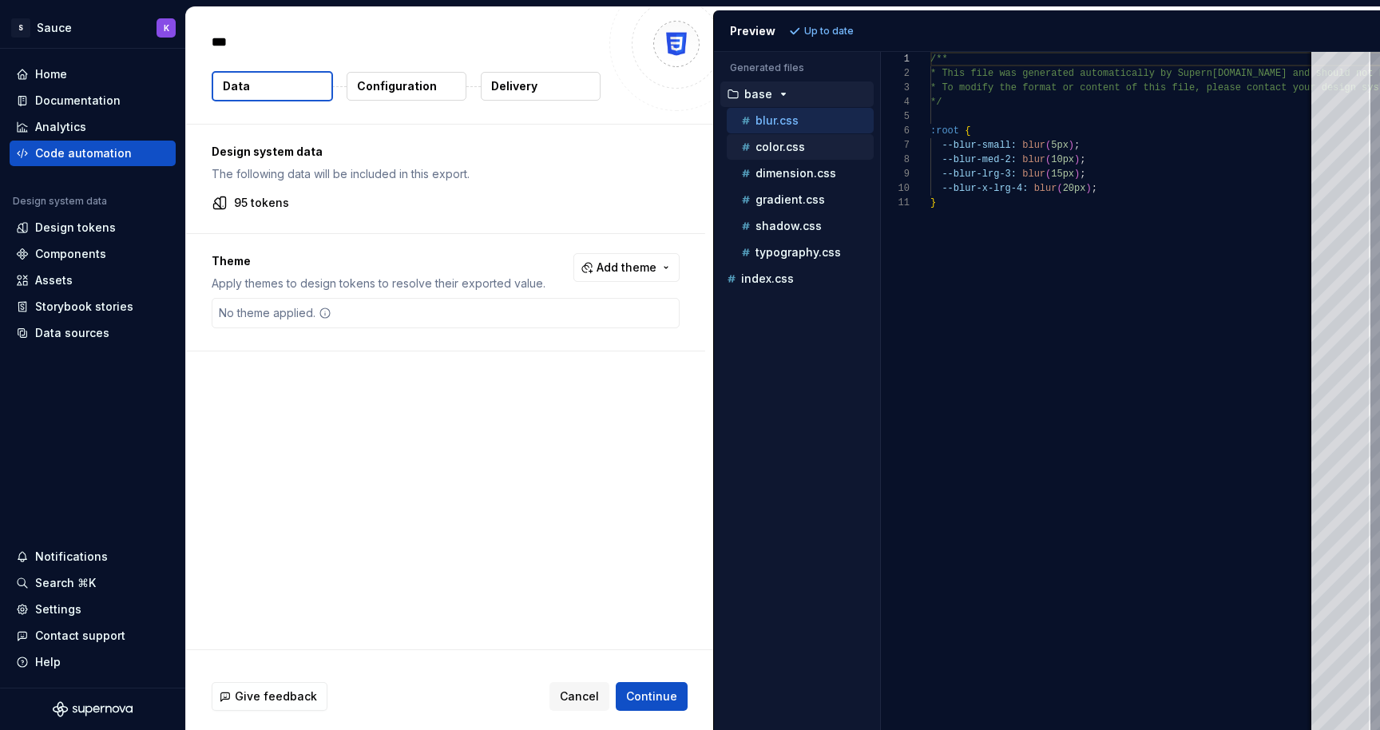
click at [778, 146] on p "color.css" at bounding box center [780, 147] width 50 height 13
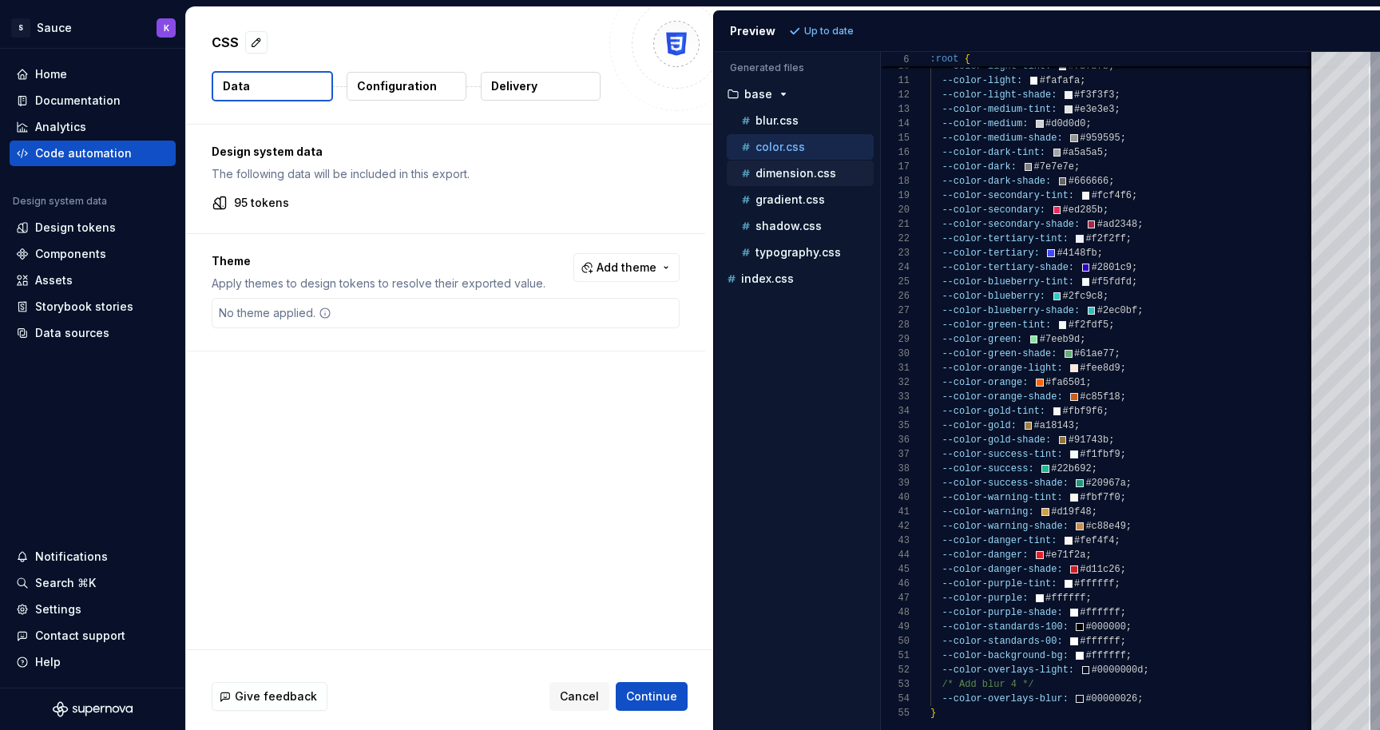
click at [810, 179] on p "dimension.css" at bounding box center [795, 173] width 81 height 13
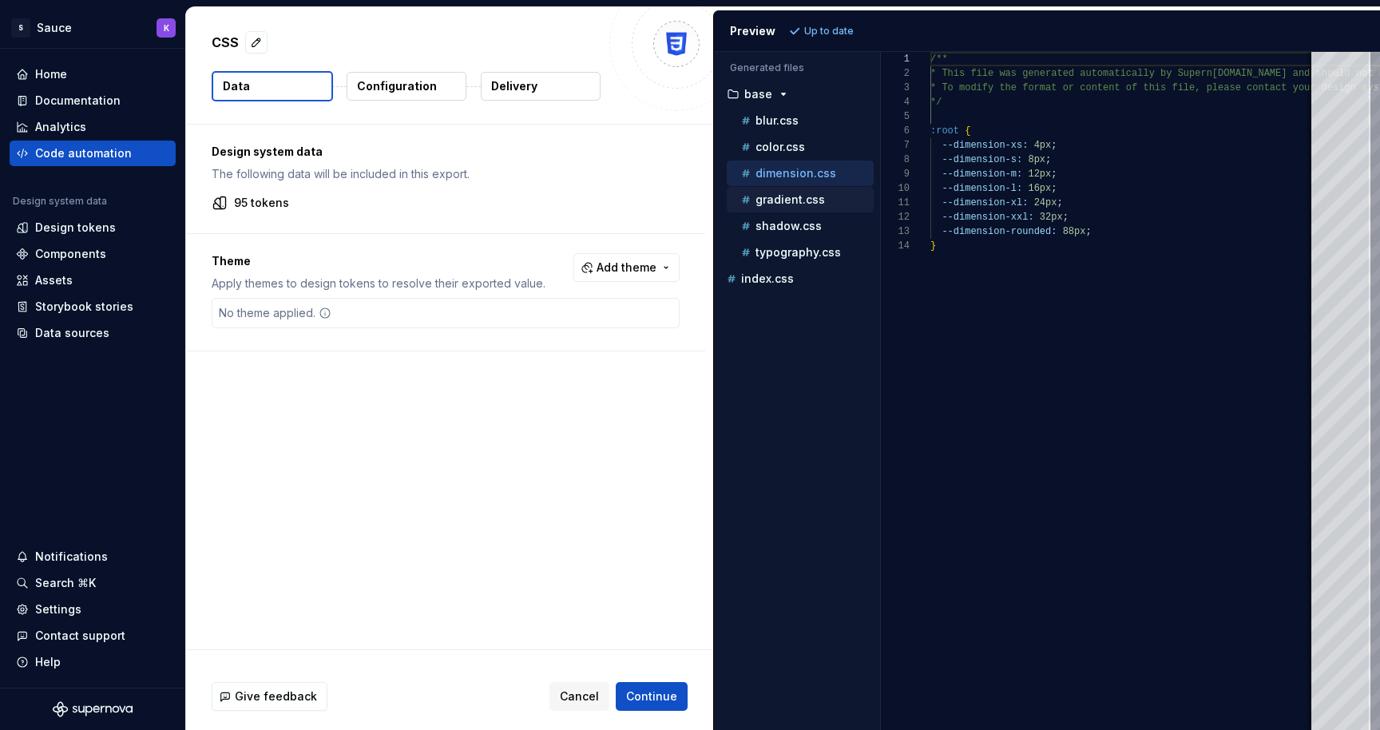
click at [803, 202] on p "gradient.css" at bounding box center [789, 199] width 69 height 13
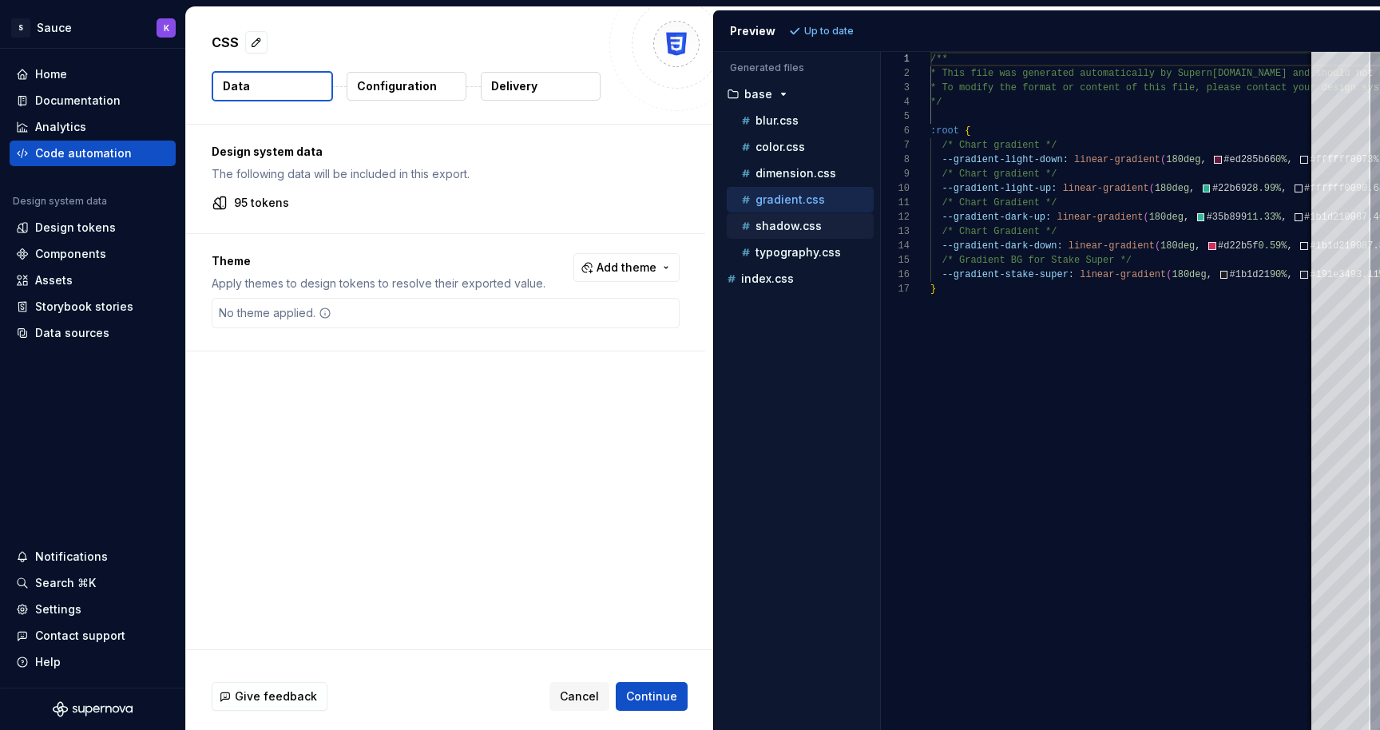
click at [795, 230] on p "shadow.css" at bounding box center [788, 226] width 66 height 13
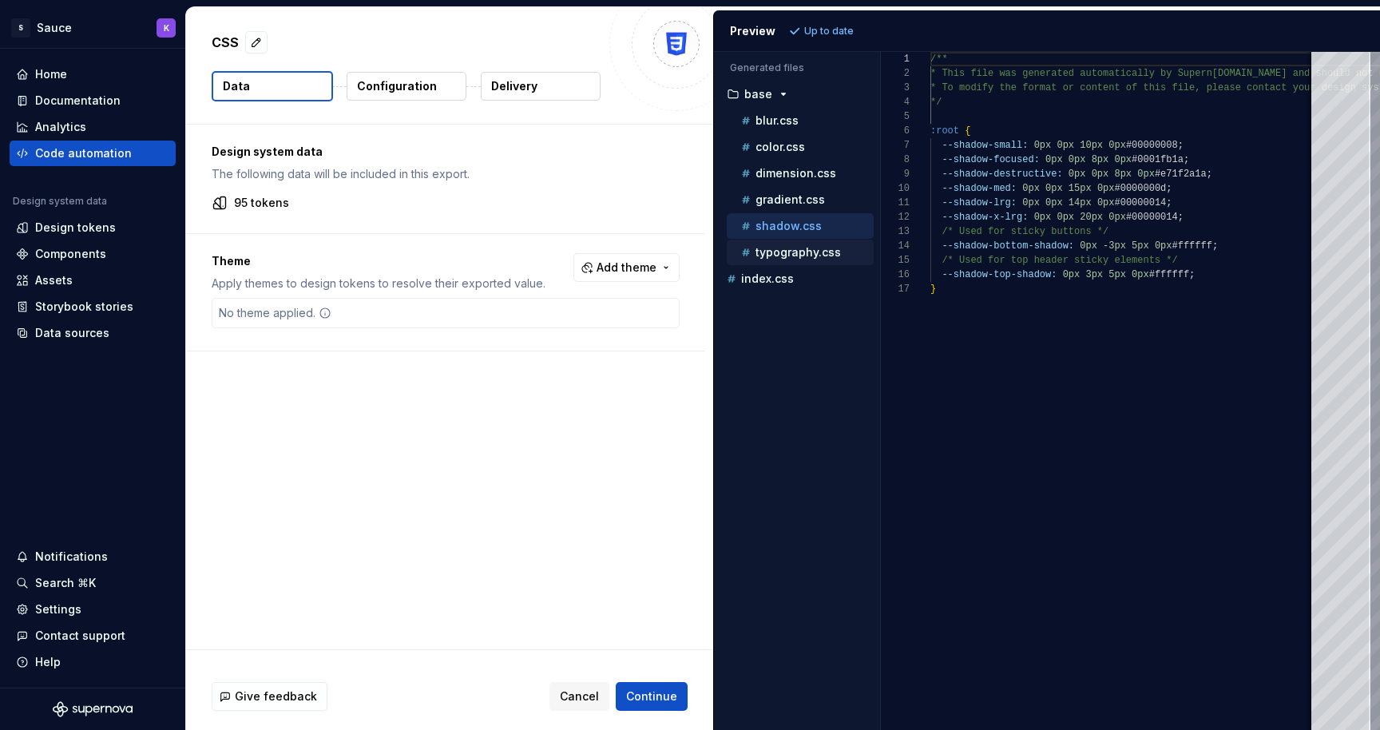
click at [792, 260] on div "typography.css" at bounding box center [806, 252] width 136 height 16
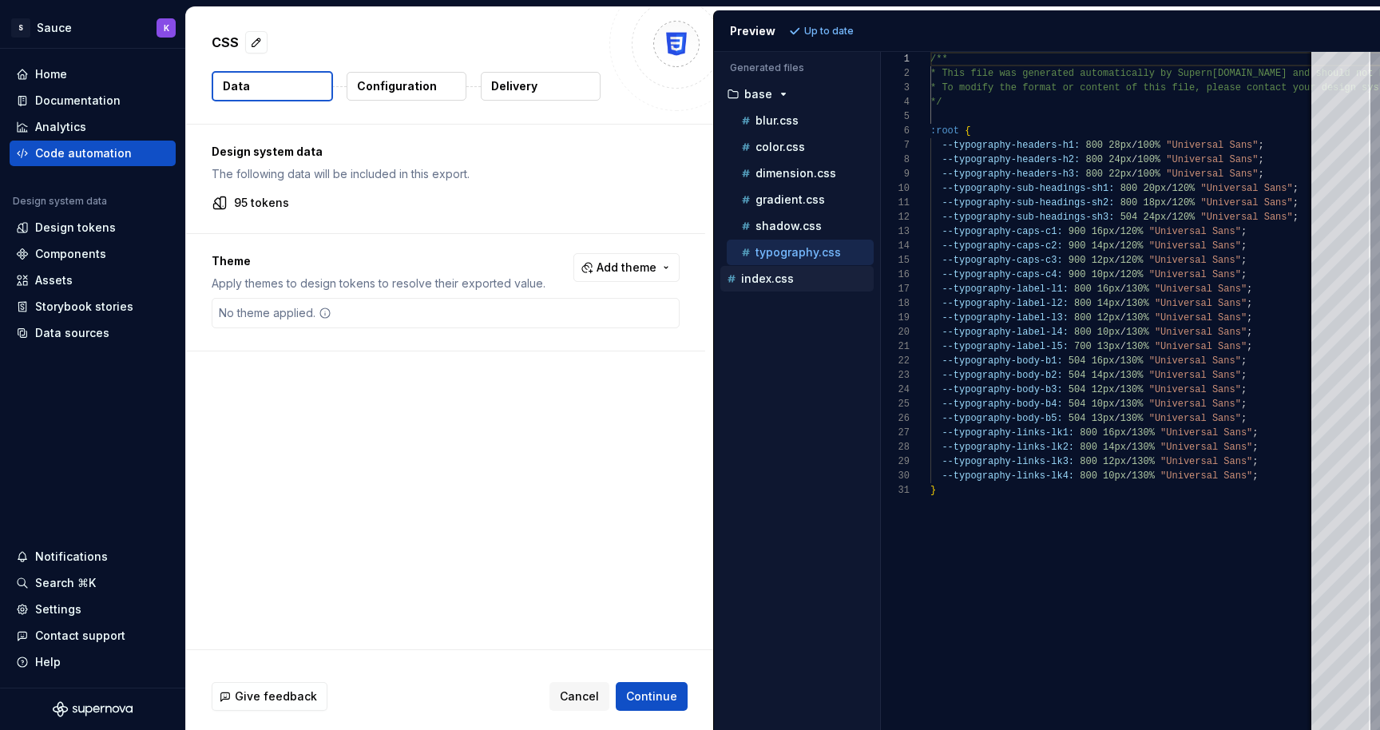
click at [783, 279] on p "index.css" at bounding box center [767, 278] width 53 height 13
type textarea "**********"
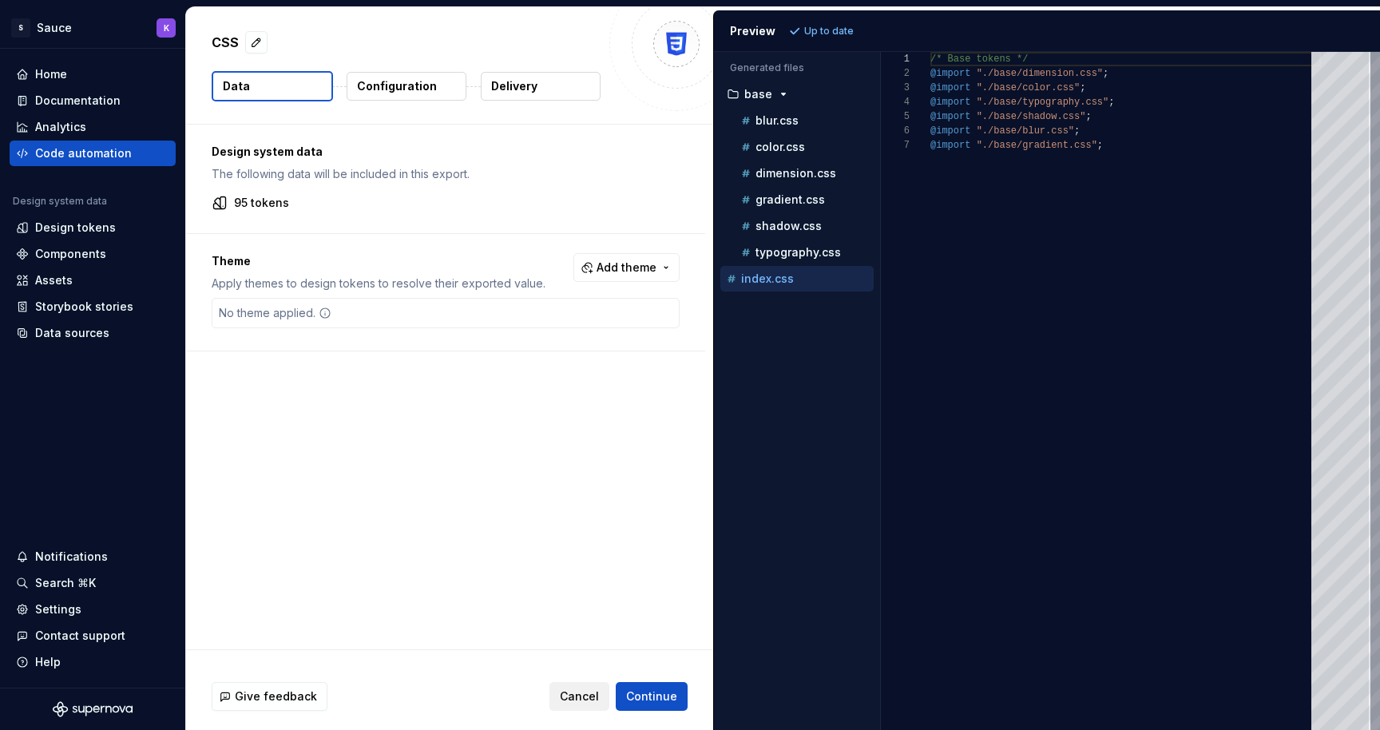
click at [569, 699] on span "Cancel" at bounding box center [579, 696] width 39 height 16
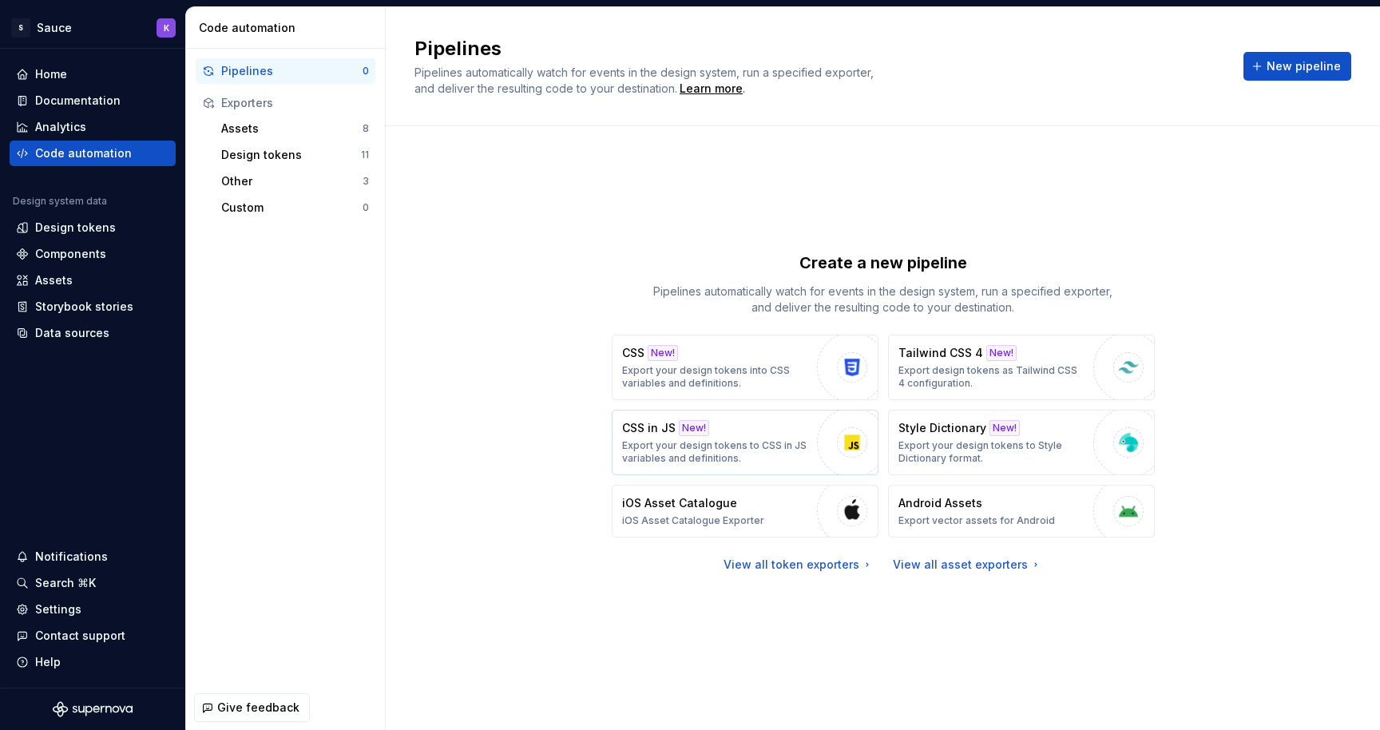
click at [739, 439] on p "Export your design tokens to CSS in JS variables and definitions." at bounding box center [715, 452] width 187 height 26
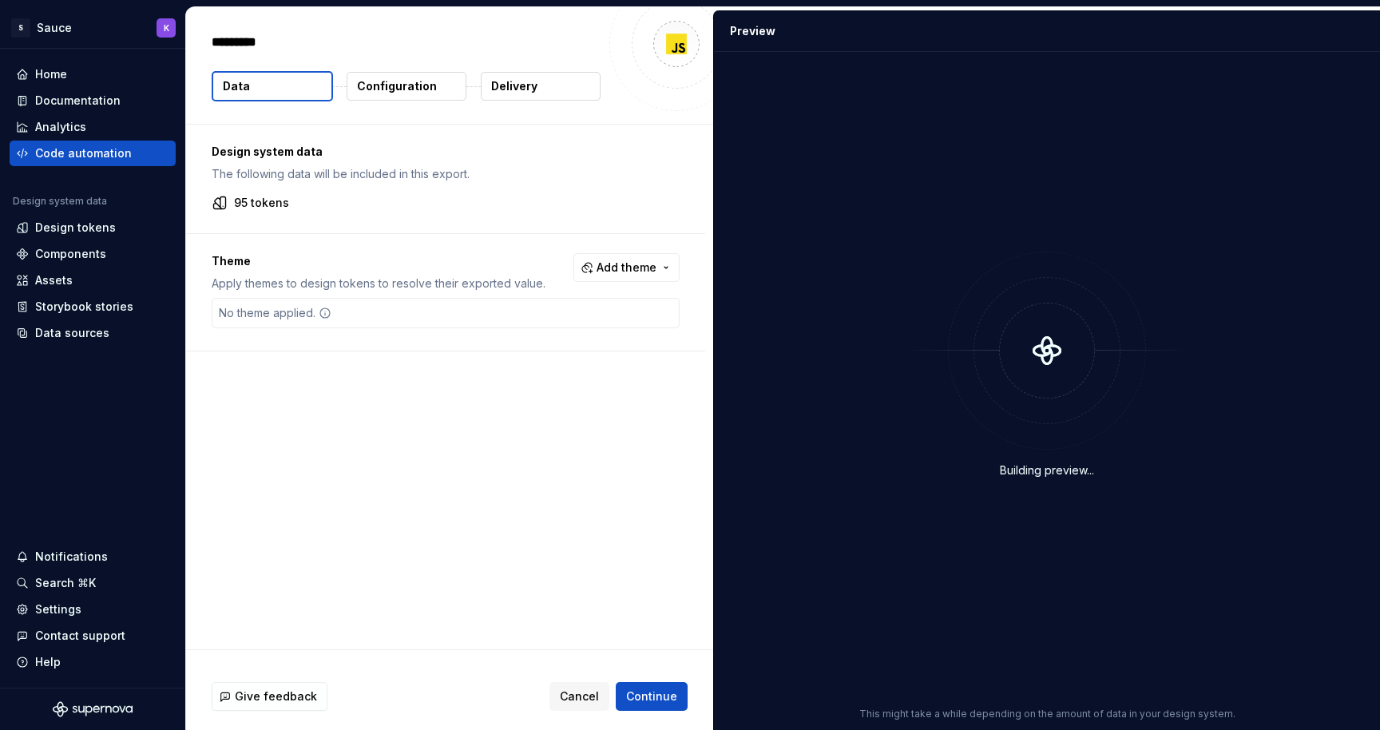
type textarea "*"
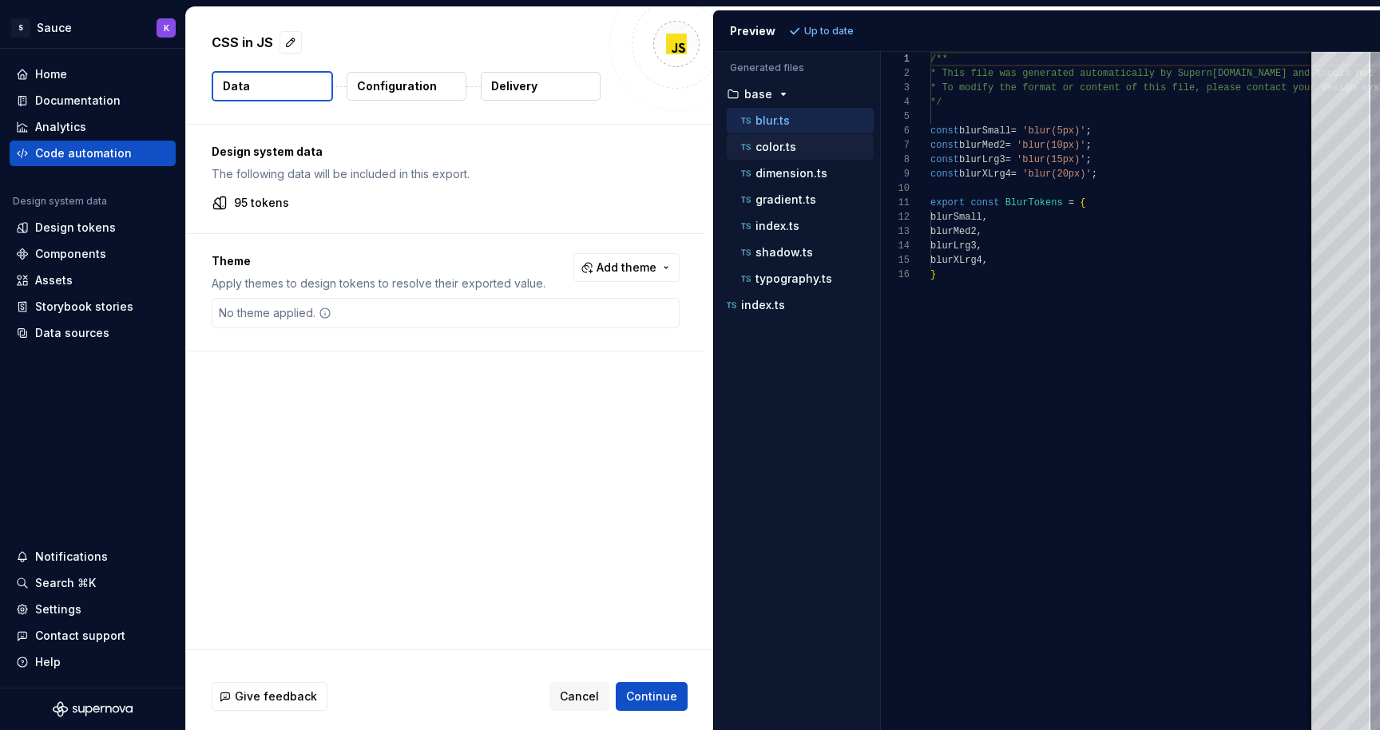
click at [790, 151] on p "color.ts" at bounding box center [775, 147] width 41 height 13
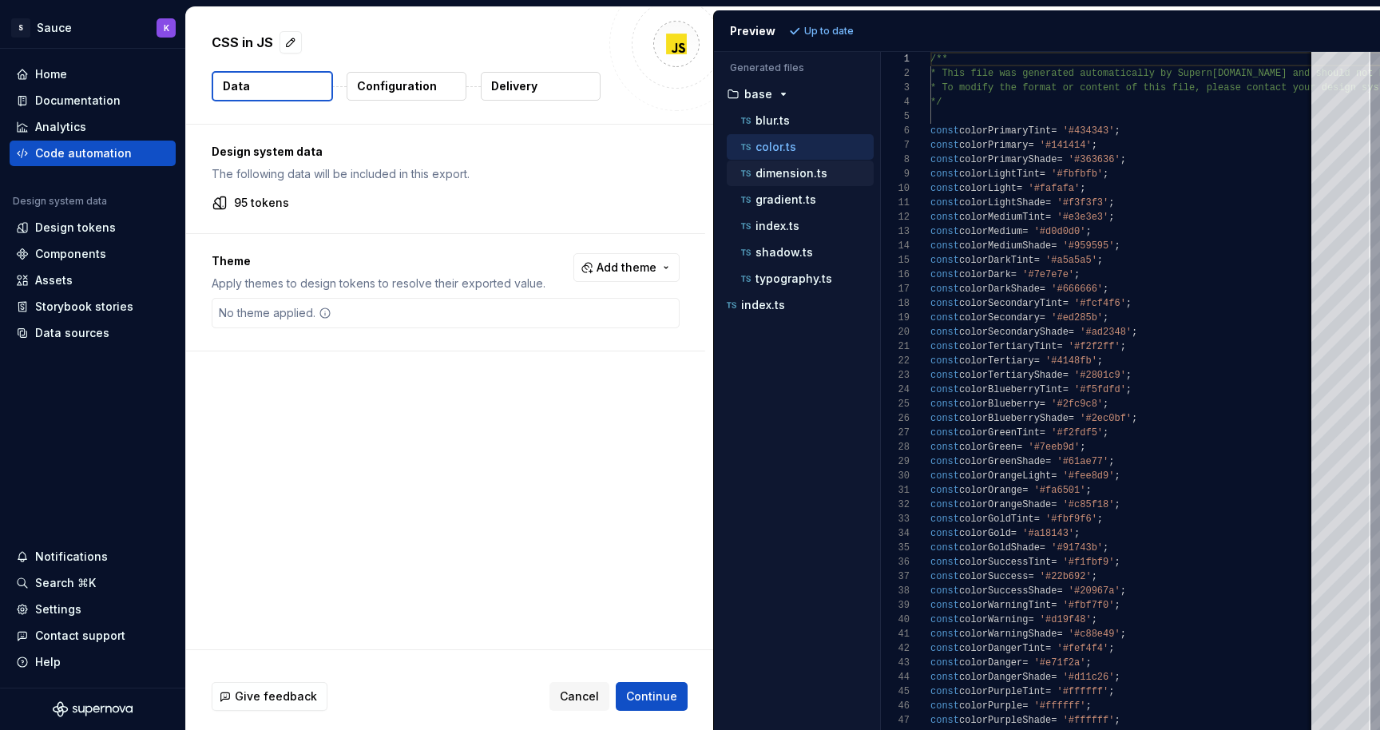
click at [789, 179] on p "dimension.ts" at bounding box center [791, 173] width 72 height 13
type textarea "**********"
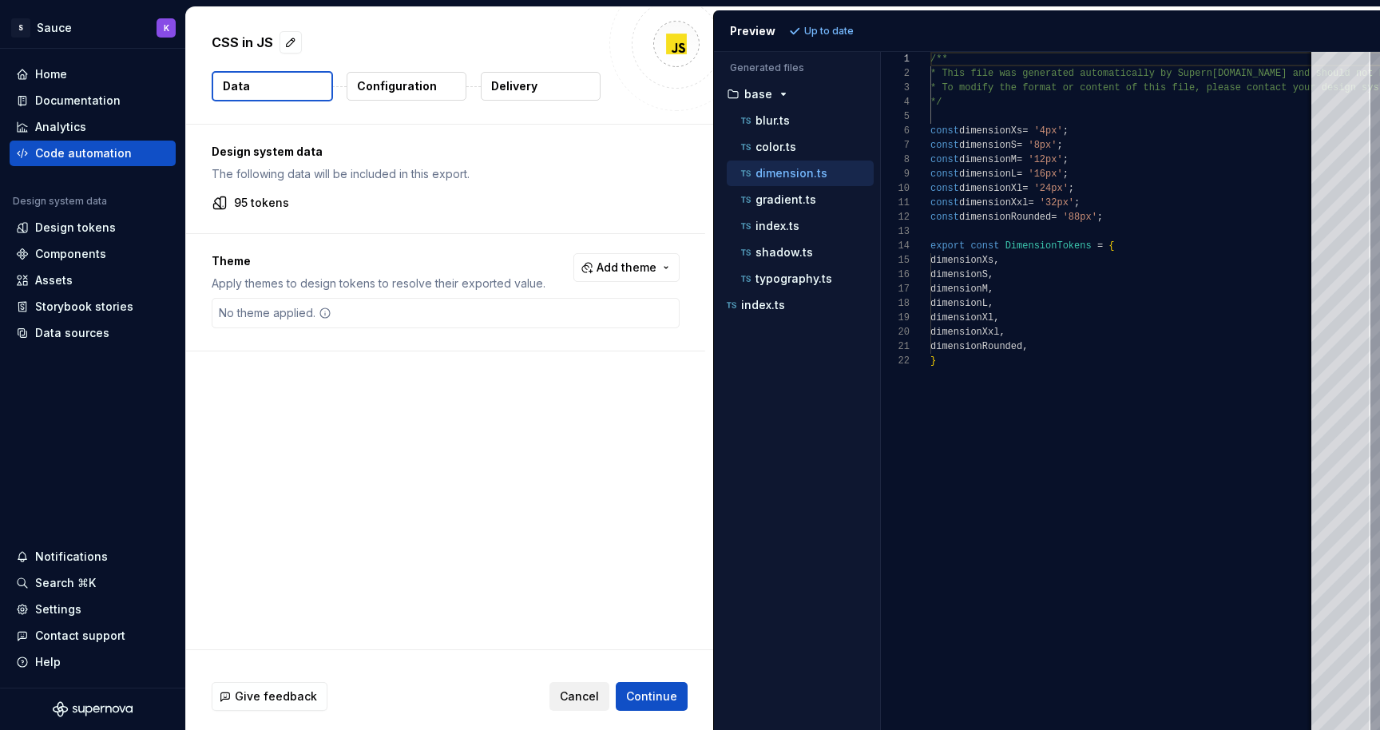
click at [575, 698] on span "Cancel" at bounding box center [579, 696] width 39 height 16
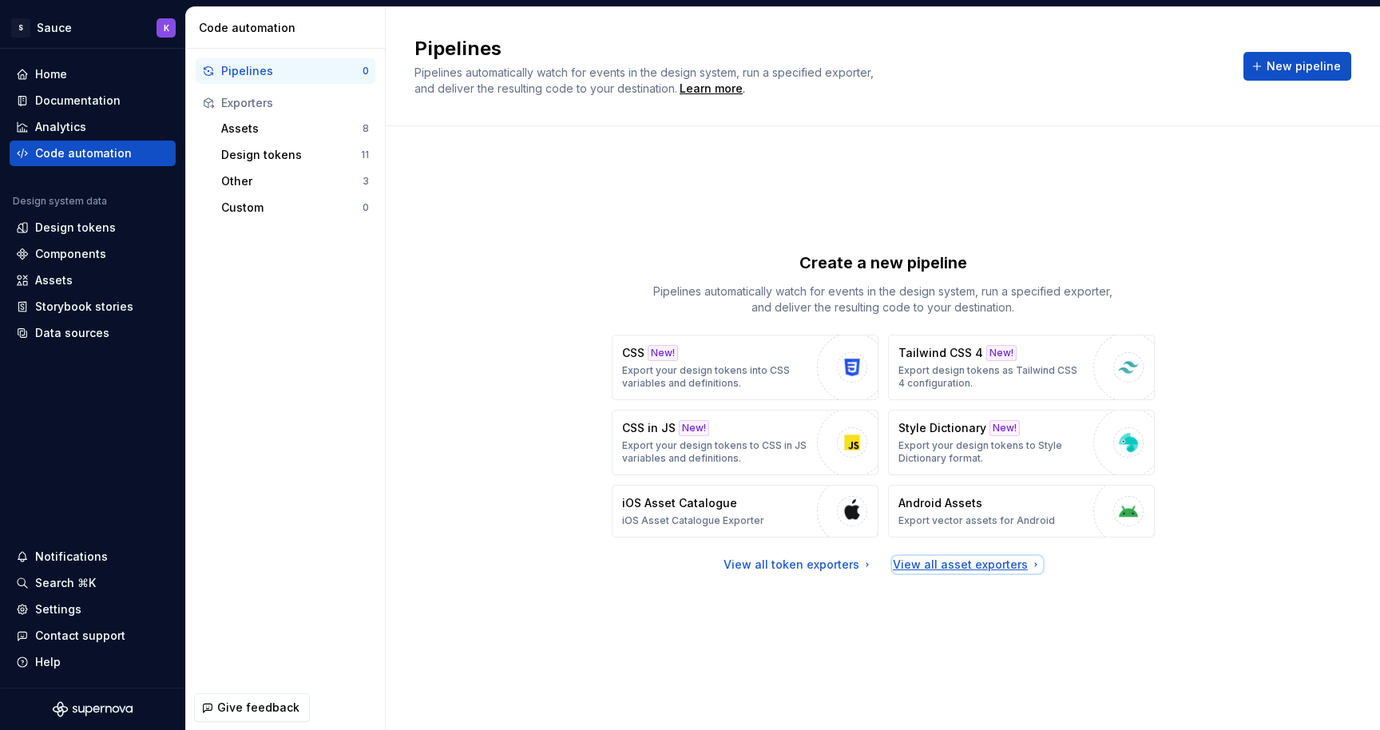
click at [904, 569] on div "View all asset exporters" at bounding box center [967, 565] width 149 height 16
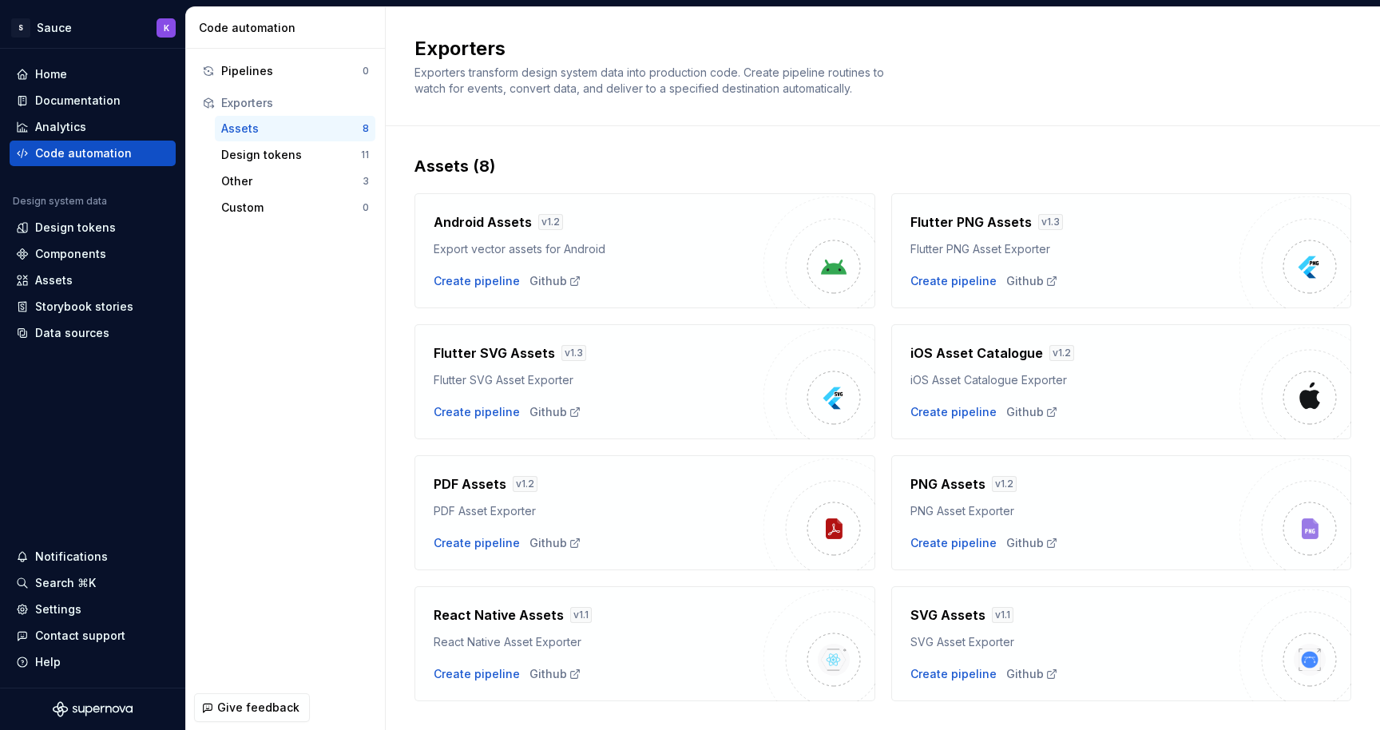
scroll to position [32, 0]
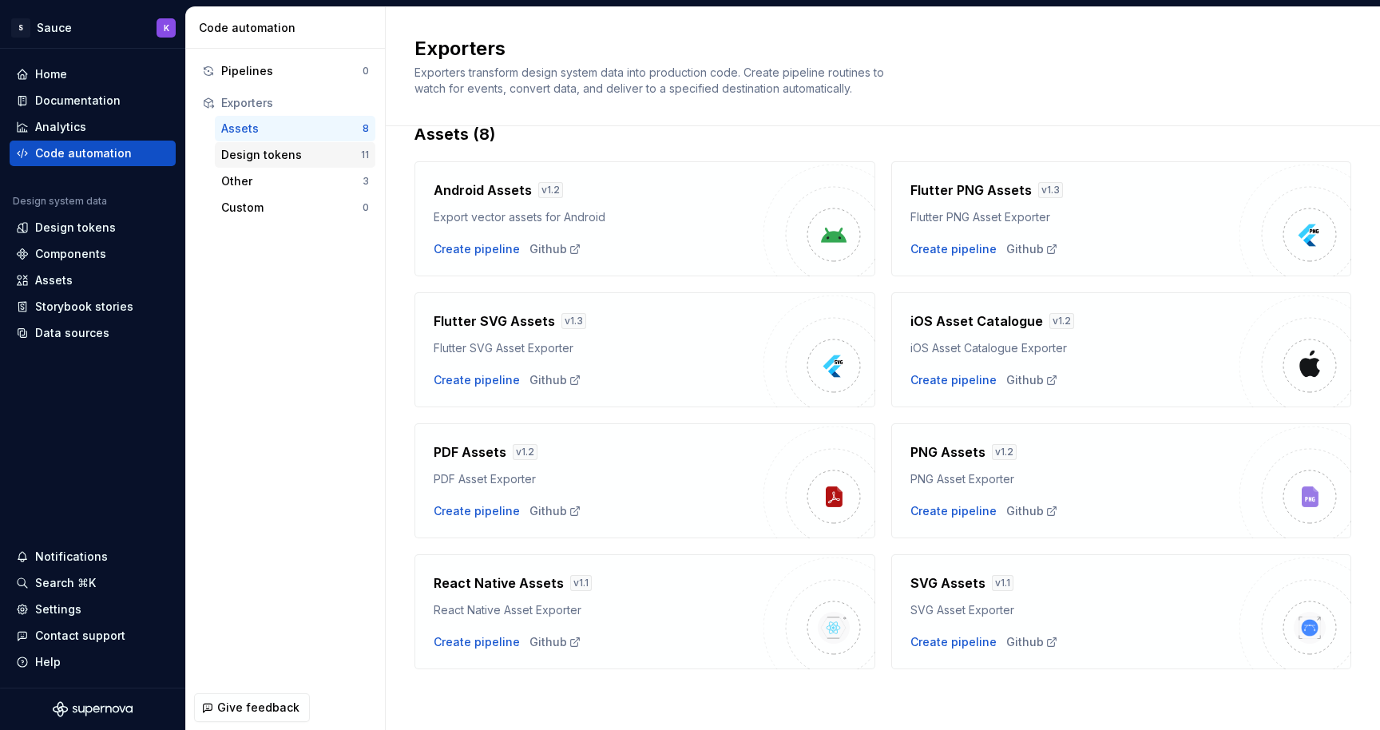
click at [264, 165] on div "Design tokens 11" at bounding box center [295, 155] width 161 height 26
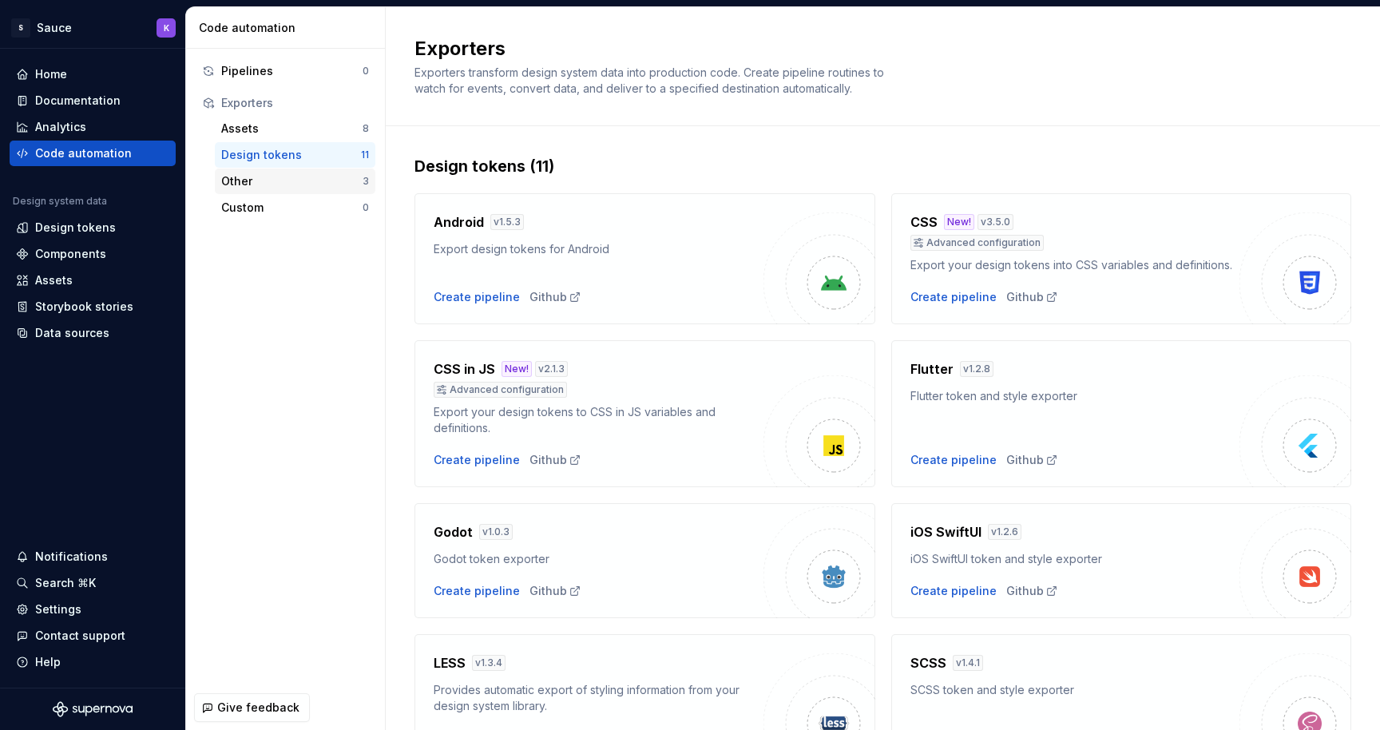
click at [264, 186] on div "Other" at bounding box center [291, 181] width 141 height 16
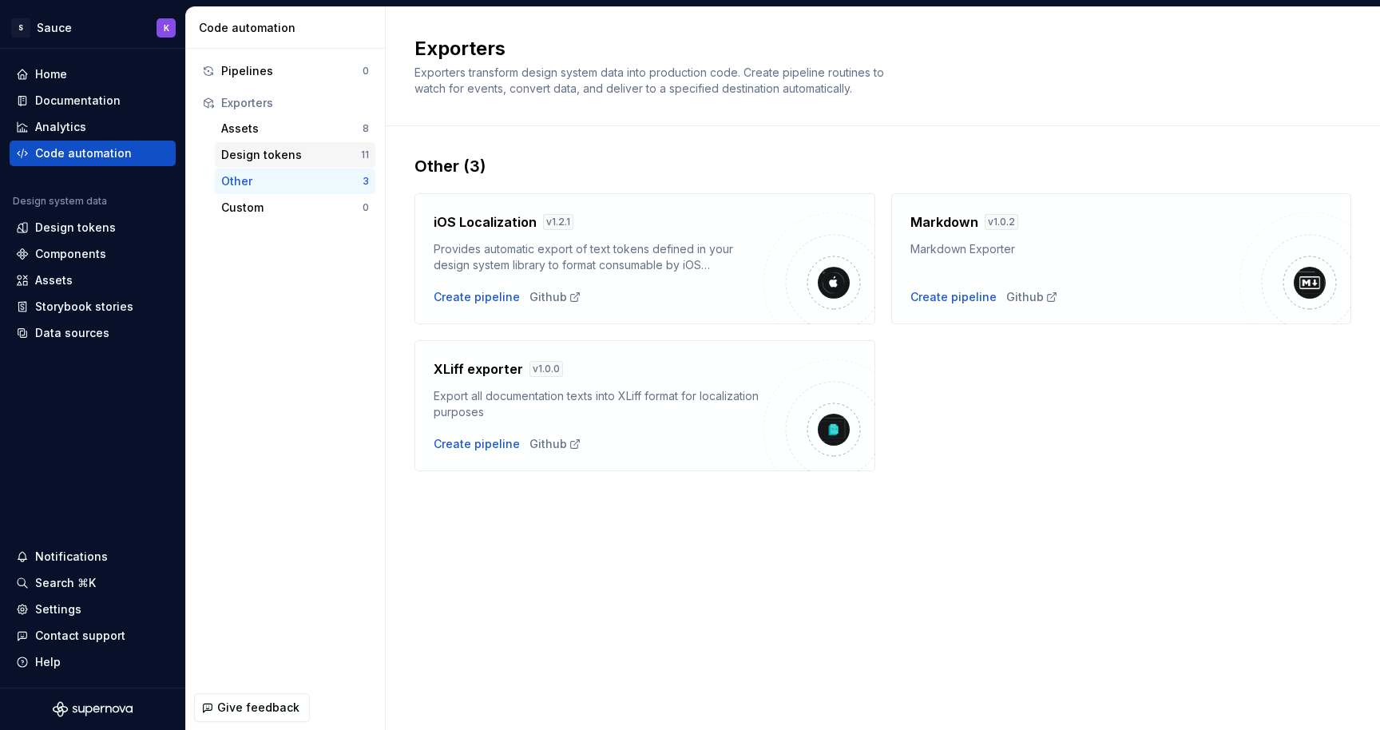
click at [281, 153] on div "Design tokens" at bounding box center [291, 155] width 140 height 16
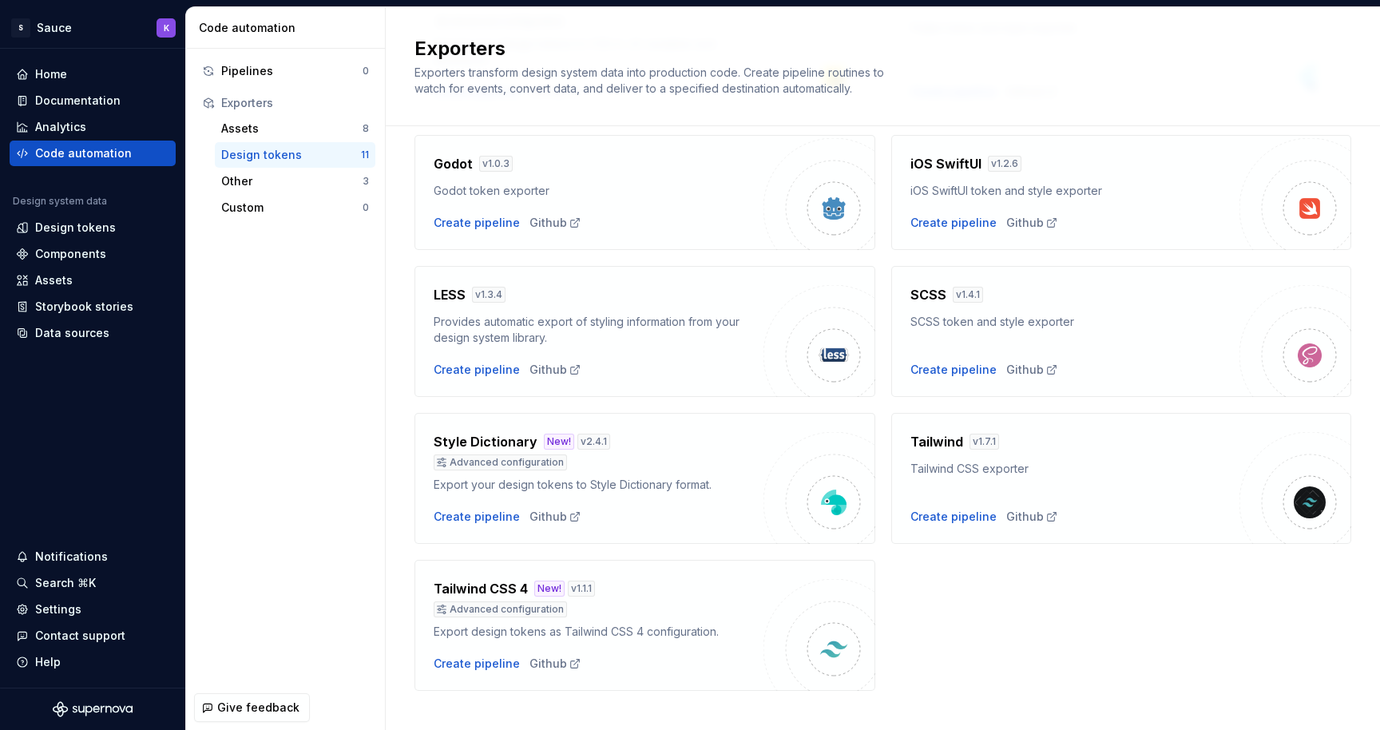
scroll to position [390, 0]
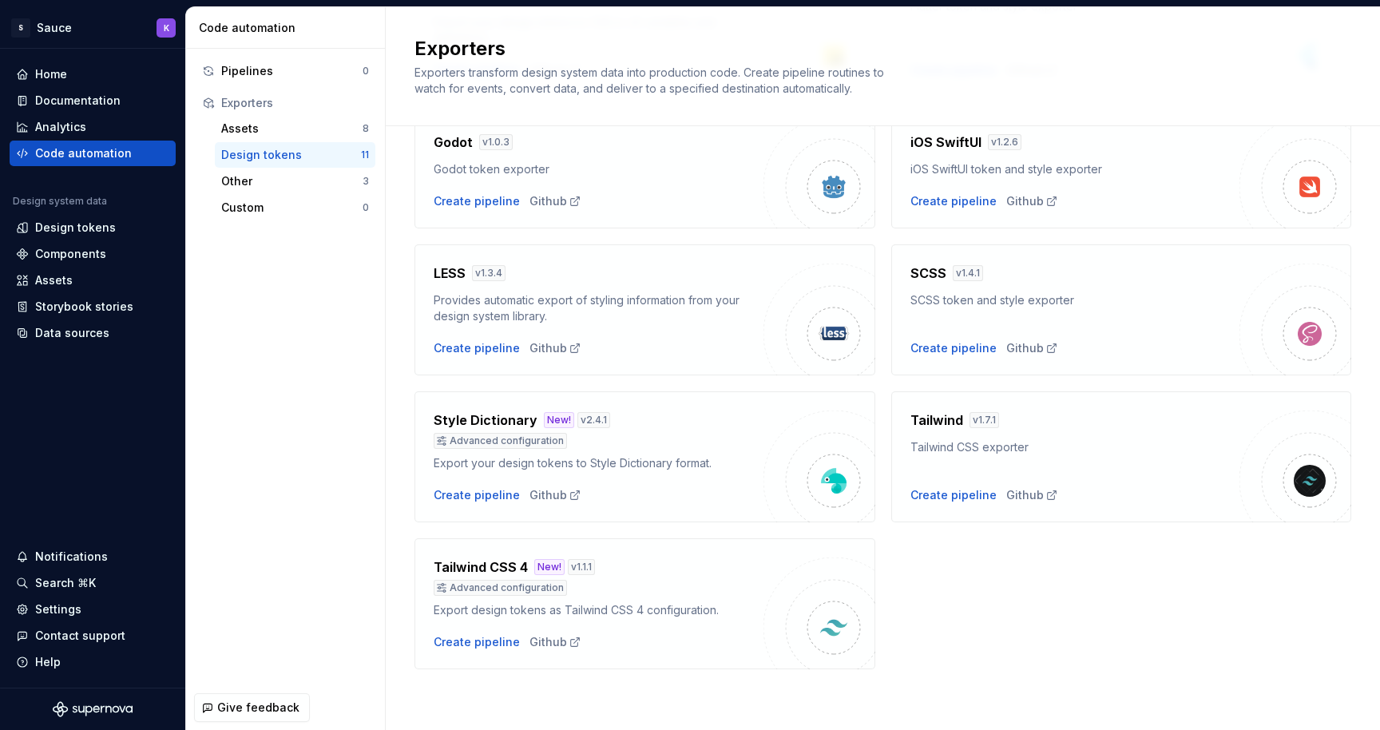
click at [1135, 320] on div "SCSS v 1.4.1 SCSS token and style exporter Create pipeline Github" at bounding box center [1075, 310] width 330 height 93
click at [1013, 350] on div "Github" at bounding box center [1032, 348] width 52 height 16
click at [955, 352] on div "Create pipeline" at bounding box center [953, 348] width 86 height 16
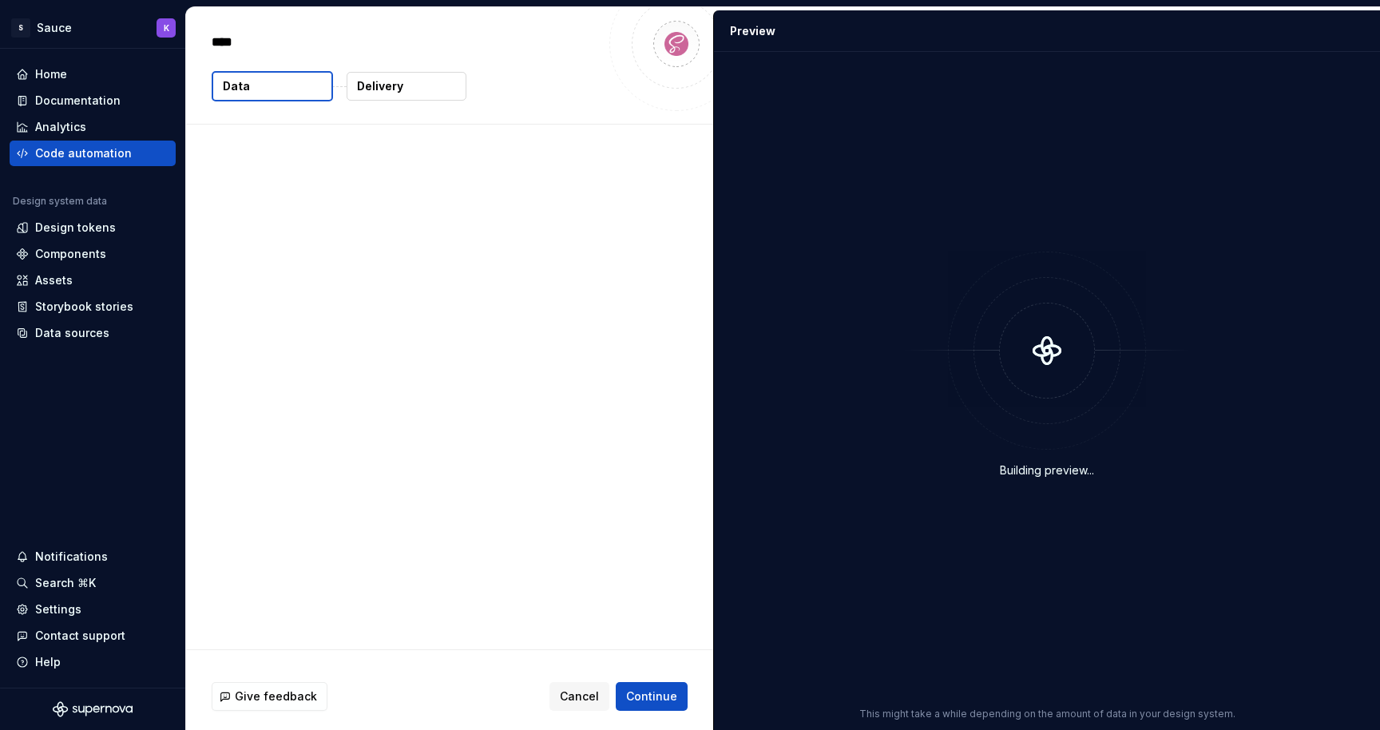
type textarea "*"
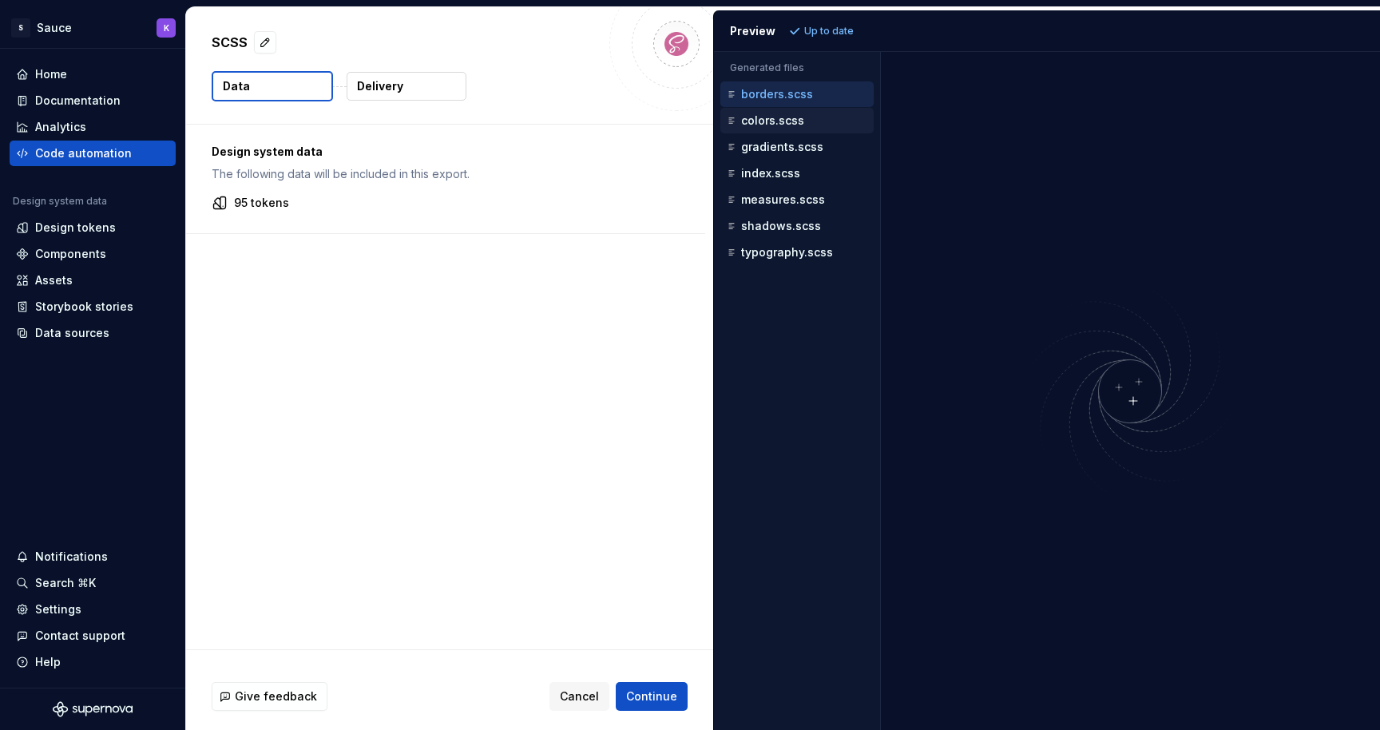
click at [783, 121] on p "colors.scss" at bounding box center [772, 120] width 63 height 13
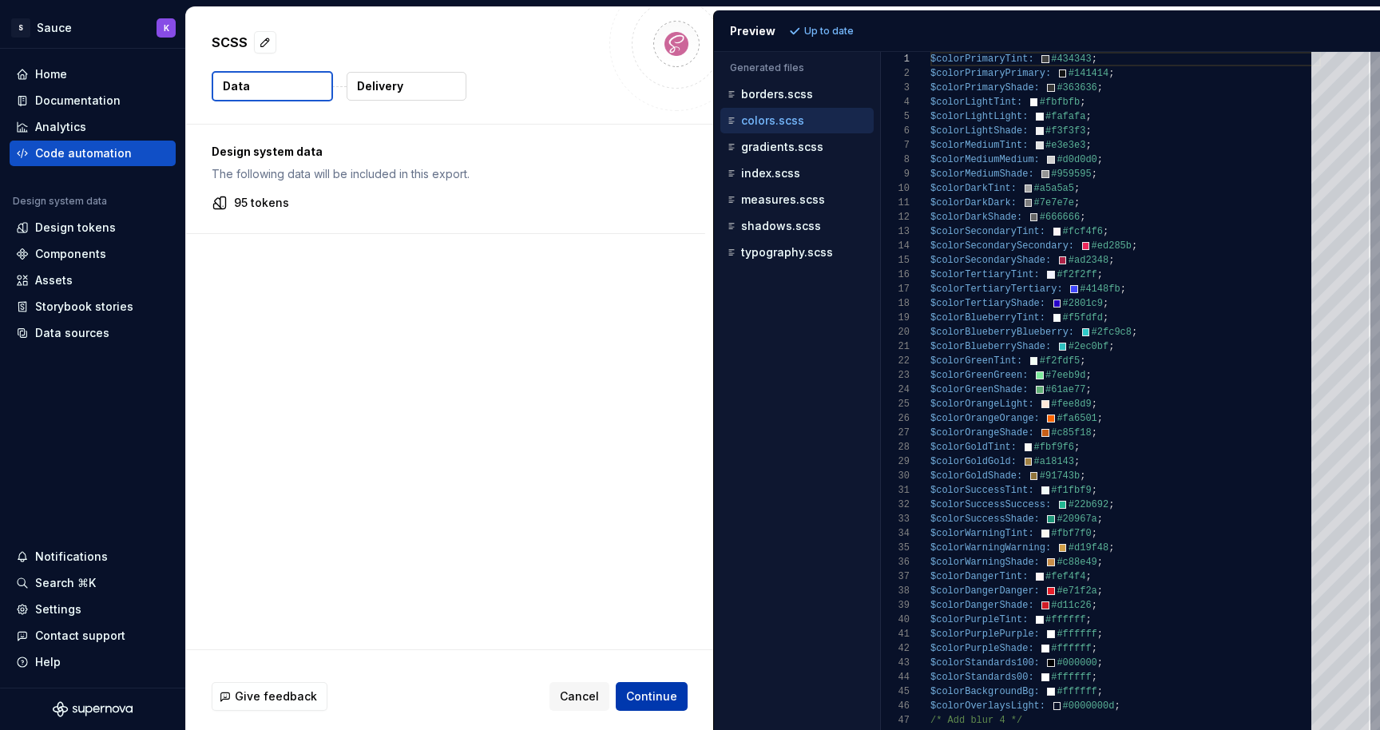
click at [656, 692] on span "Continue" at bounding box center [651, 696] width 51 height 16
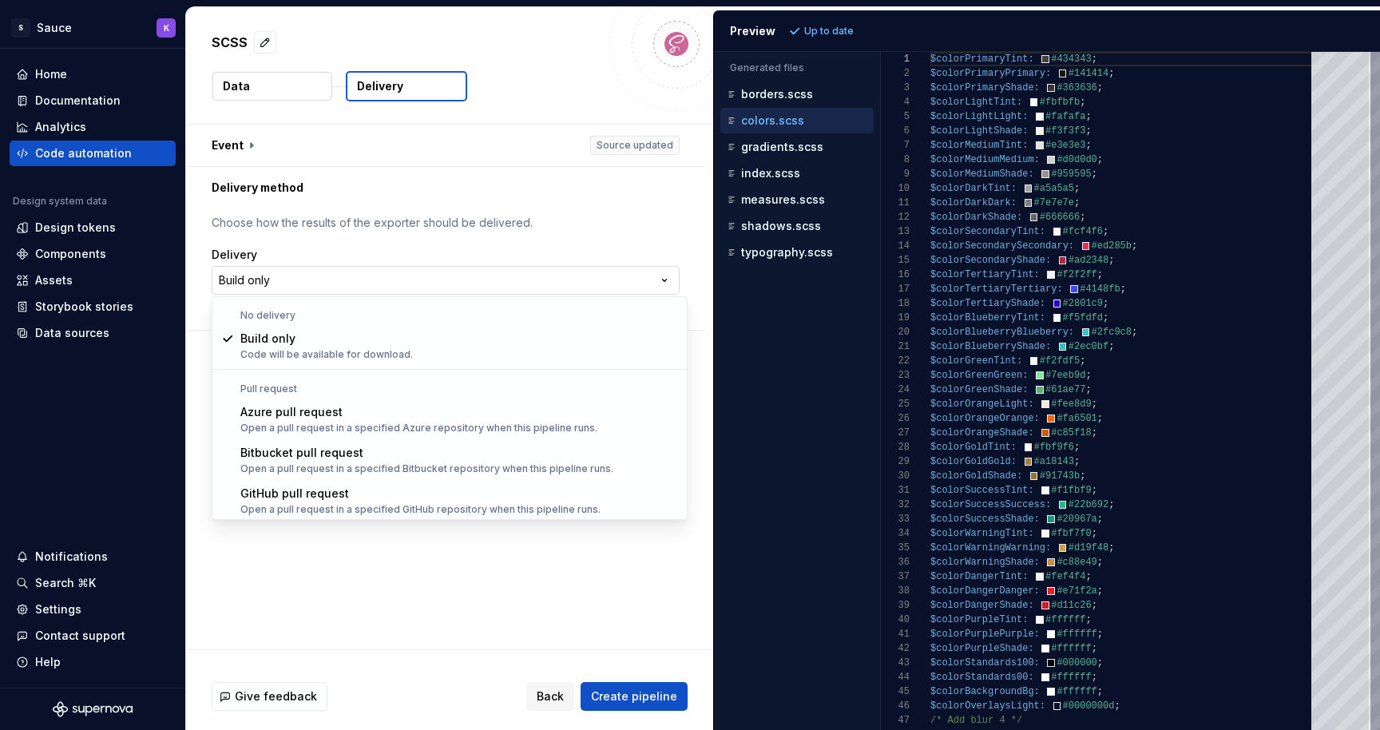
click at [665, 285] on html "**********" at bounding box center [690, 365] width 1380 height 730
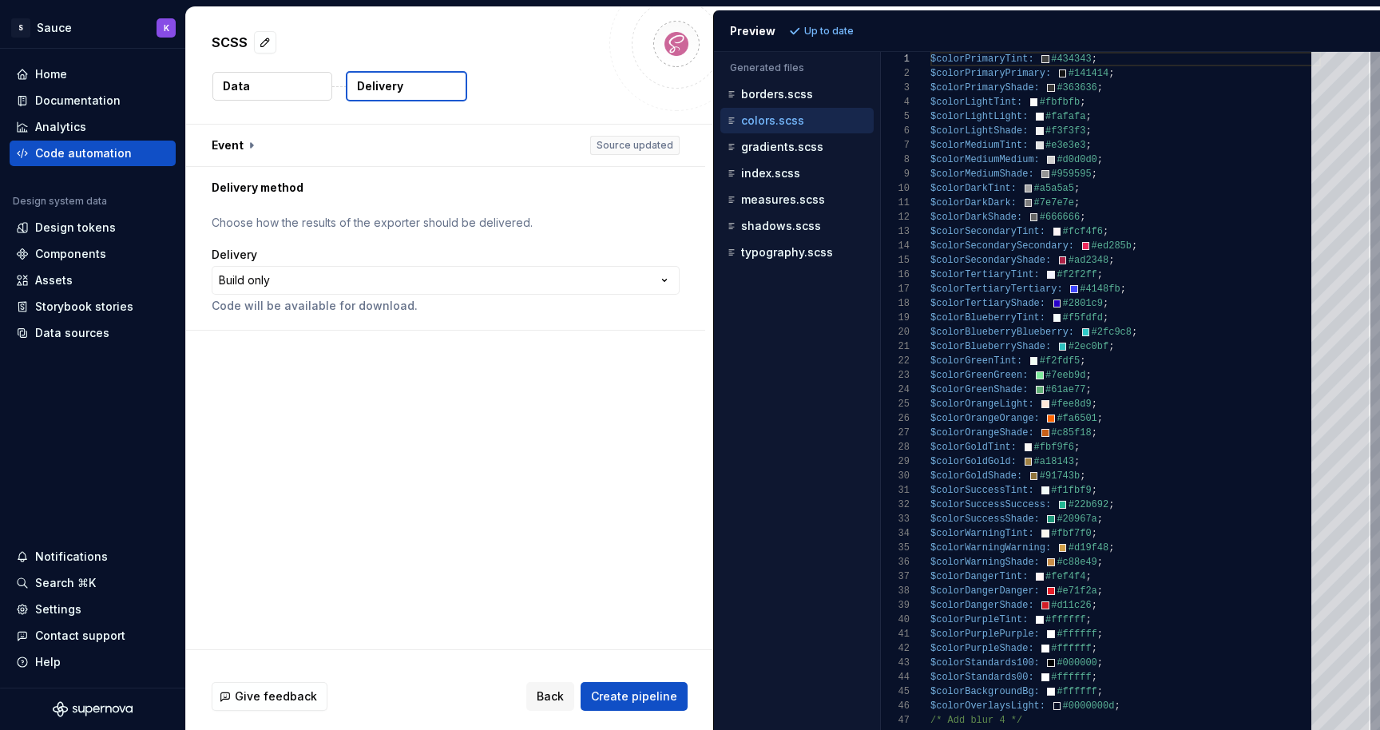
click at [553, 708] on html "**********" at bounding box center [690, 365] width 1380 height 730
click at [553, 702] on span "Back" at bounding box center [550, 696] width 27 height 16
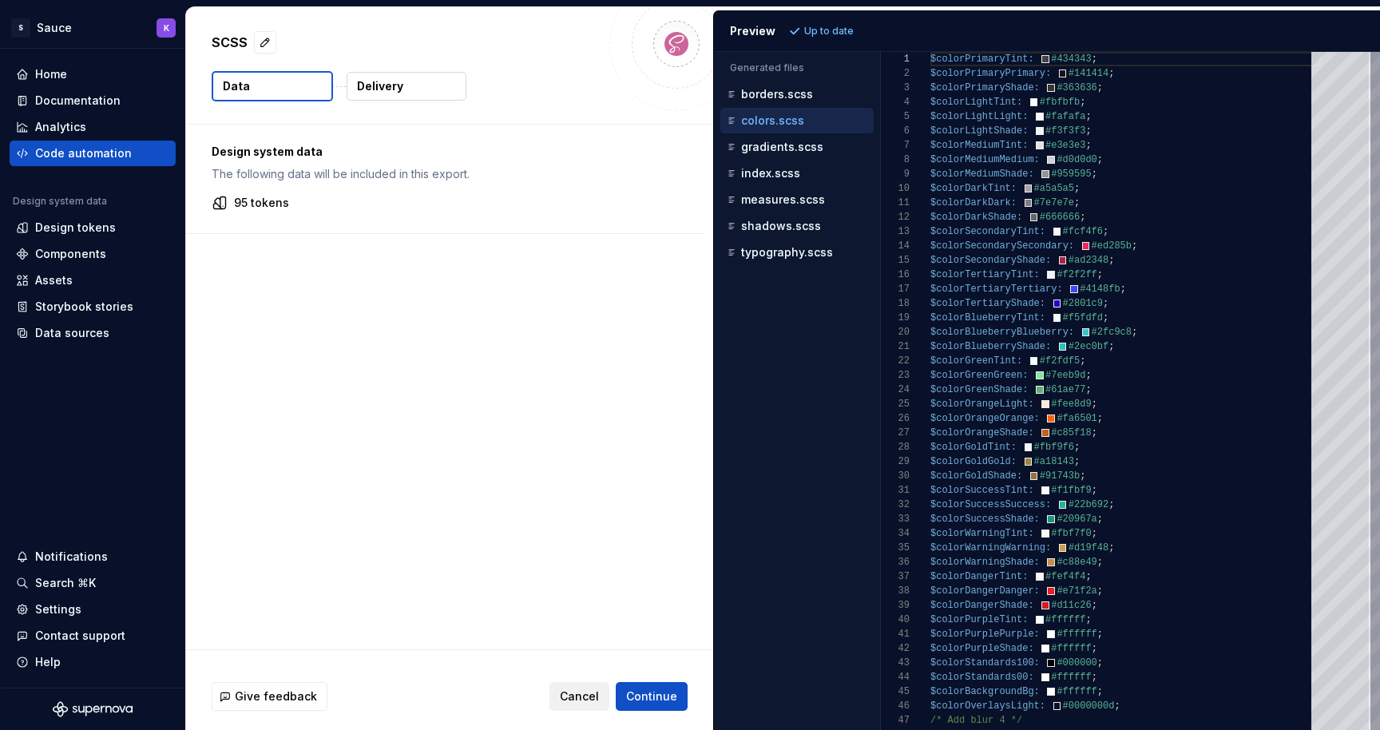
click at [570, 692] on span "Cancel" at bounding box center [579, 696] width 39 height 16
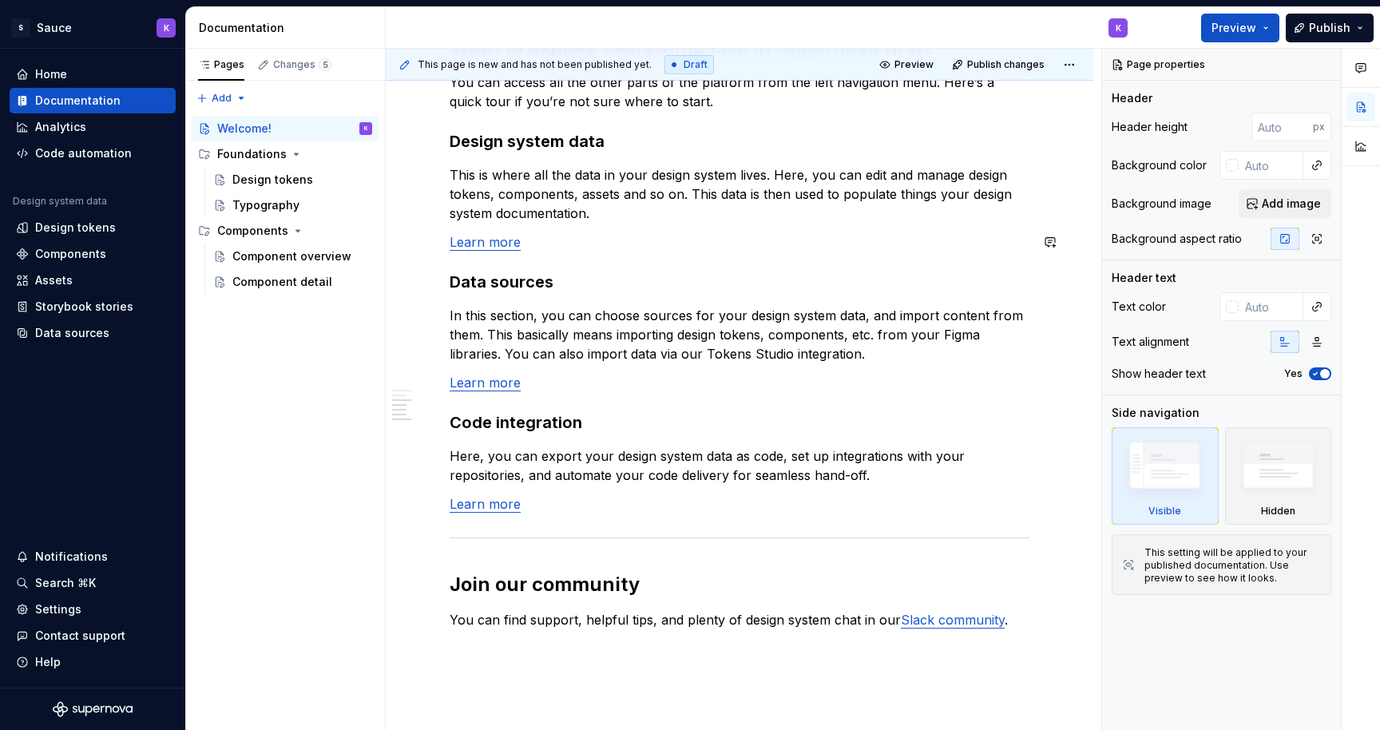
scroll to position [1126, 0]
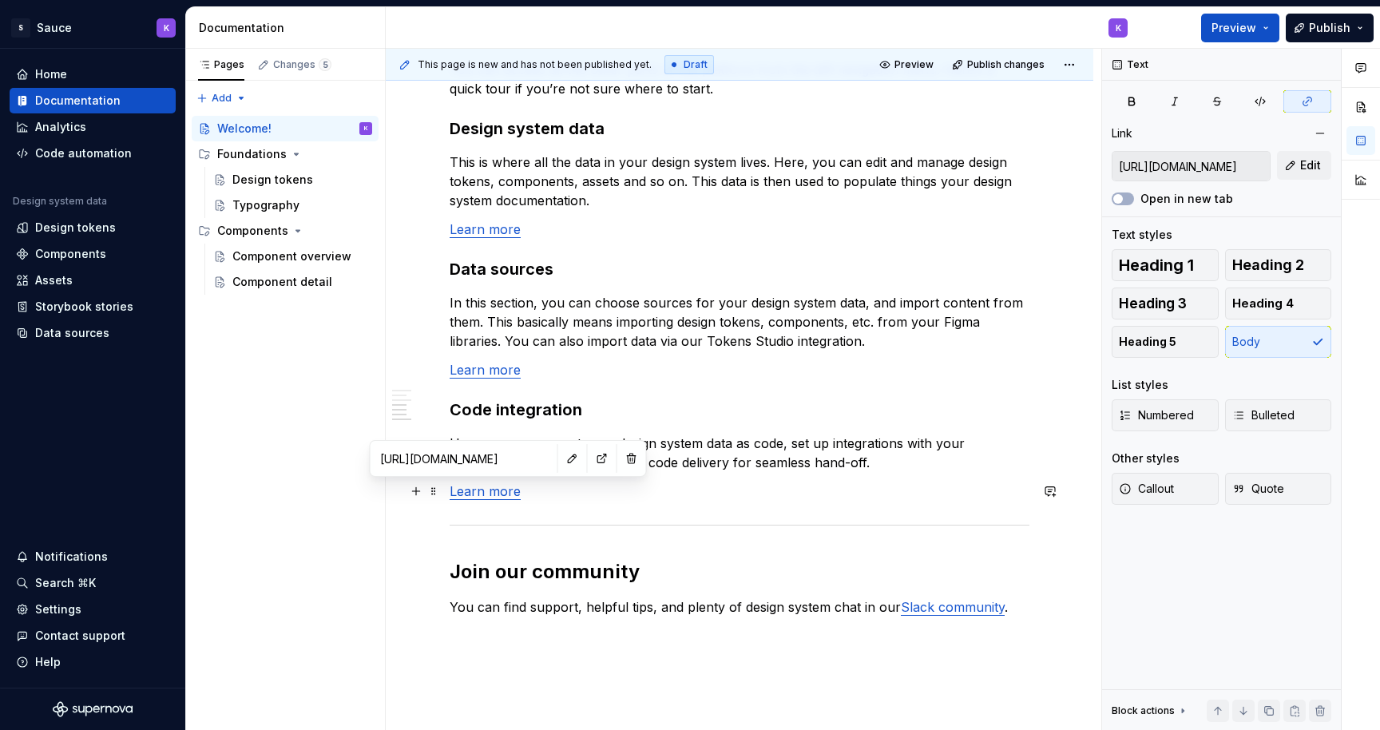
click at [487, 494] on link "Learn more" at bounding box center [485, 491] width 71 height 16
click at [508, 496] on link "Learn more" at bounding box center [485, 491] width 71 height 16
click at [480, 463] on input "[URL][DOMAIN_NAME]" at bounding box center [483, 458] width 180 height 29
click at [610, 462] on button "button" at bounding box center [621, 458] width 22 height 22
type textarea "*"
